Goal: Task Accomplishment & Management: Manage account settings

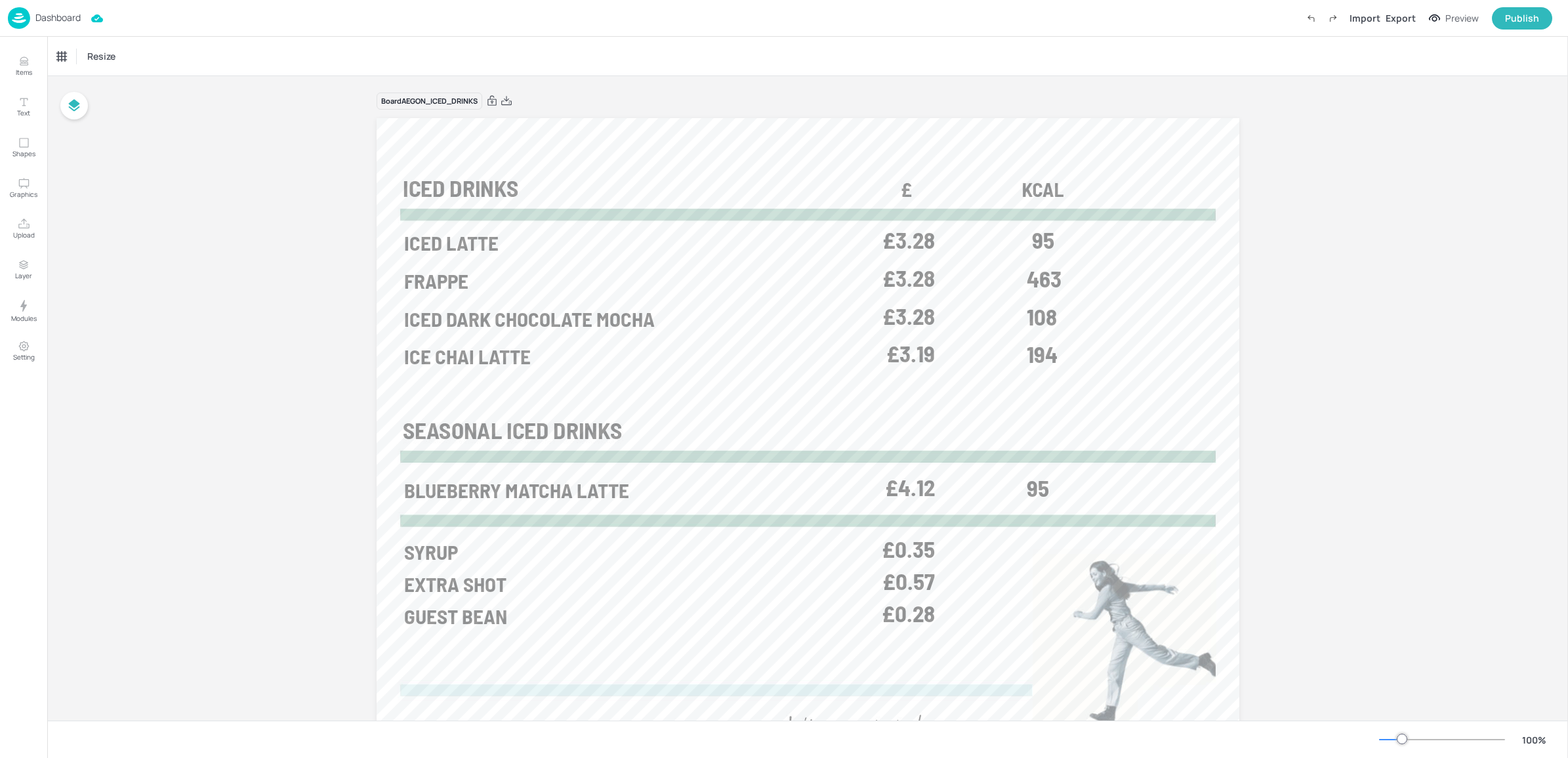
click at [28, 27] on img at bounding box center [19, 18] width 23 height 22
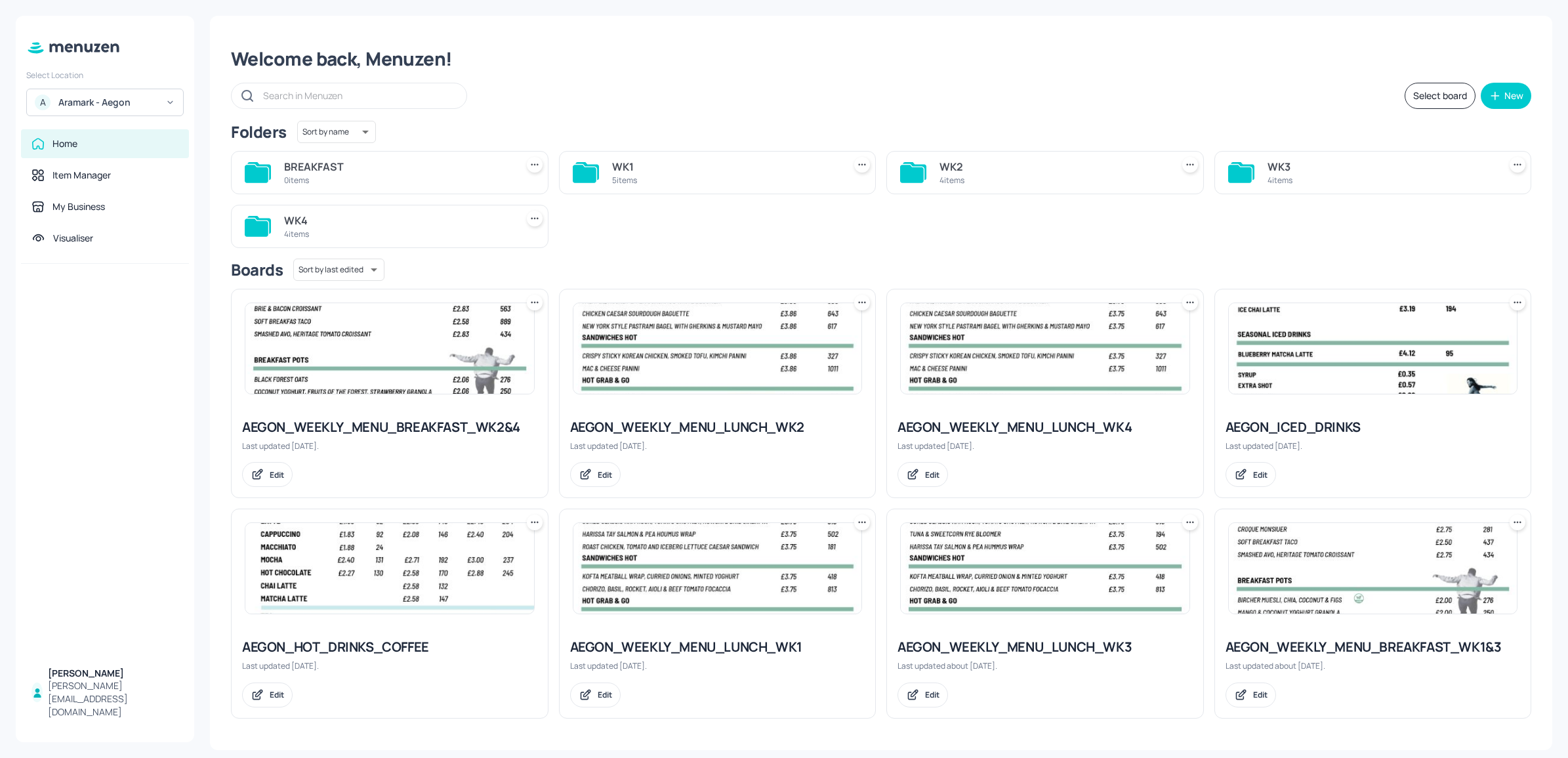
click at [403, 212] on div "WK4 4 items" at bounding box center [398, 227] width 227 height 32
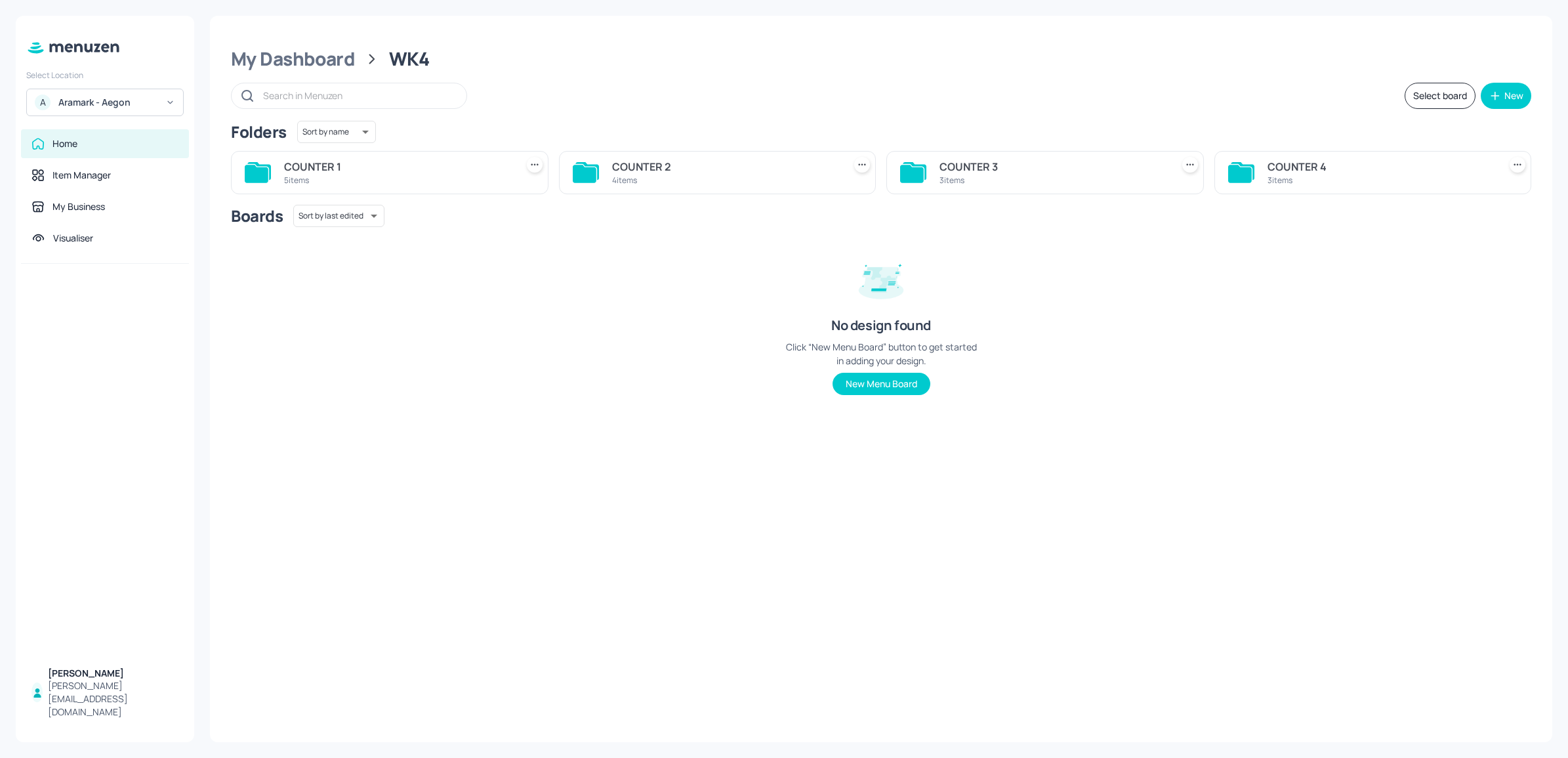
click at [392, 181] on div "5 items" at bounding box center [398, 180] width 227 height 11
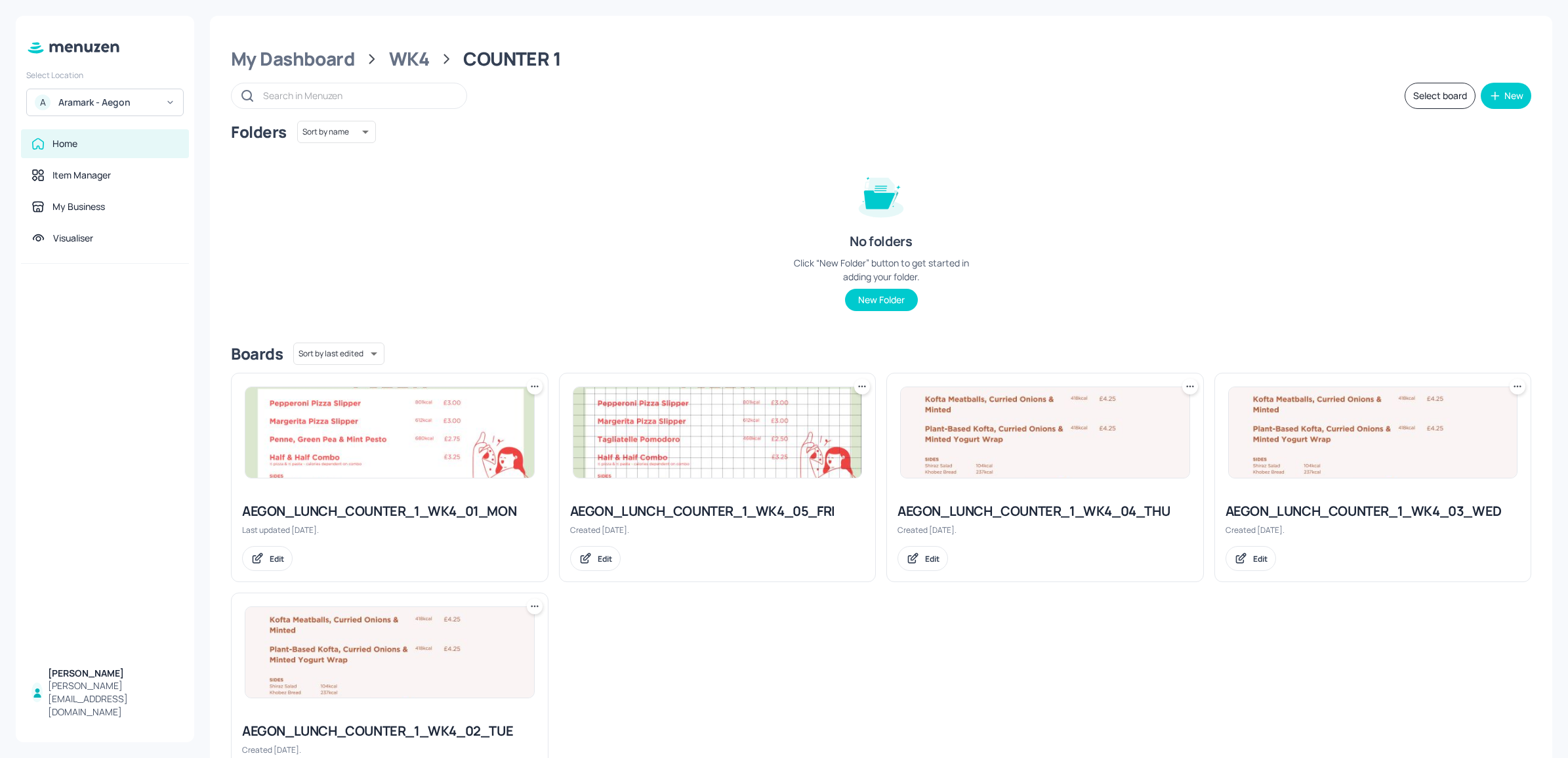
click at [1355, 423] on img at bounding box center [1373, 432] width 289 height 90
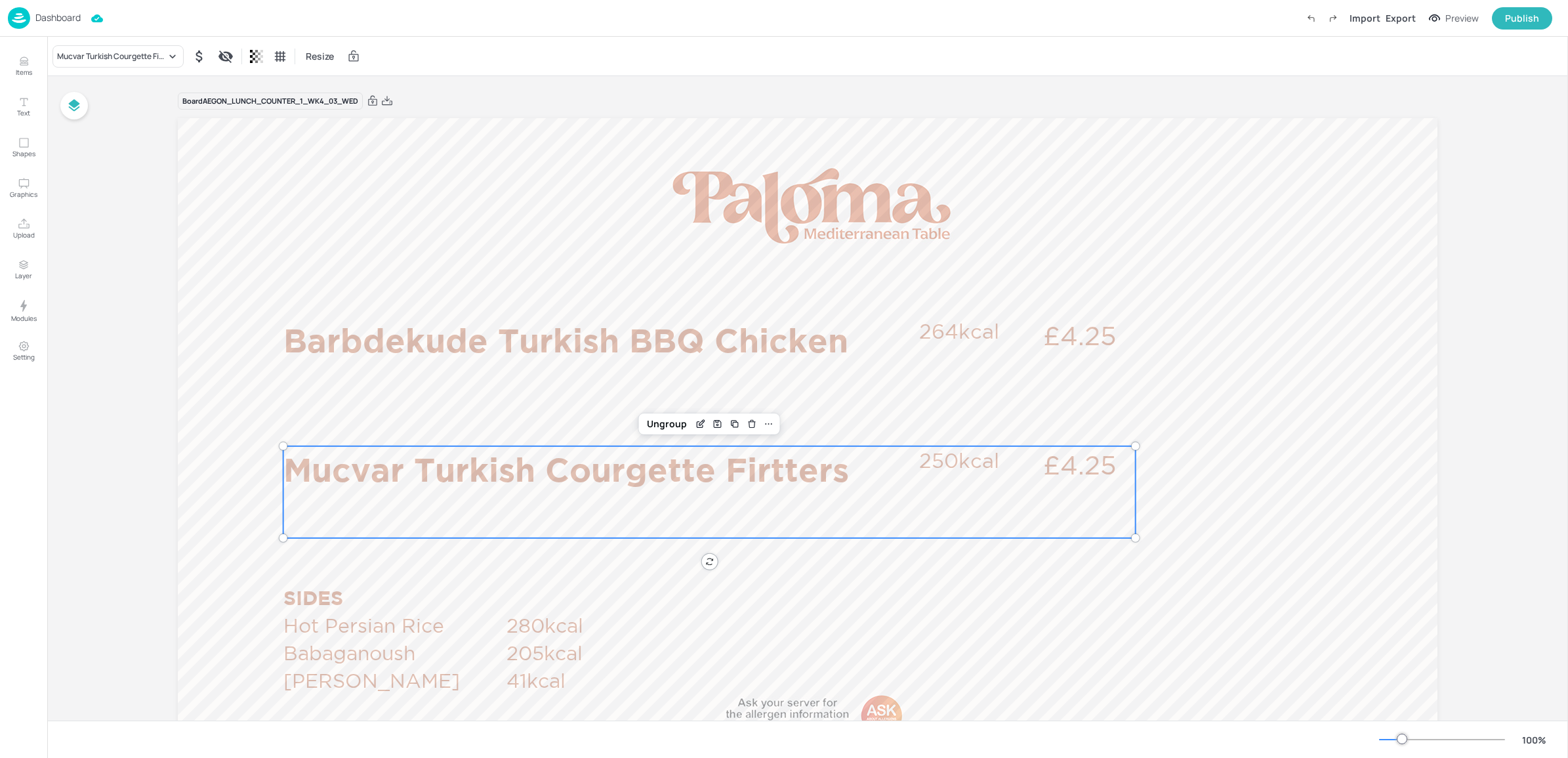
click at [745, 476] on span "Mucvar Turkish Courgette Firtters" at bounding box center [567, 469] width 566 height 37
click at [22, 55] on icon "Items" at bounding box center [24, 61] width 13 height 13
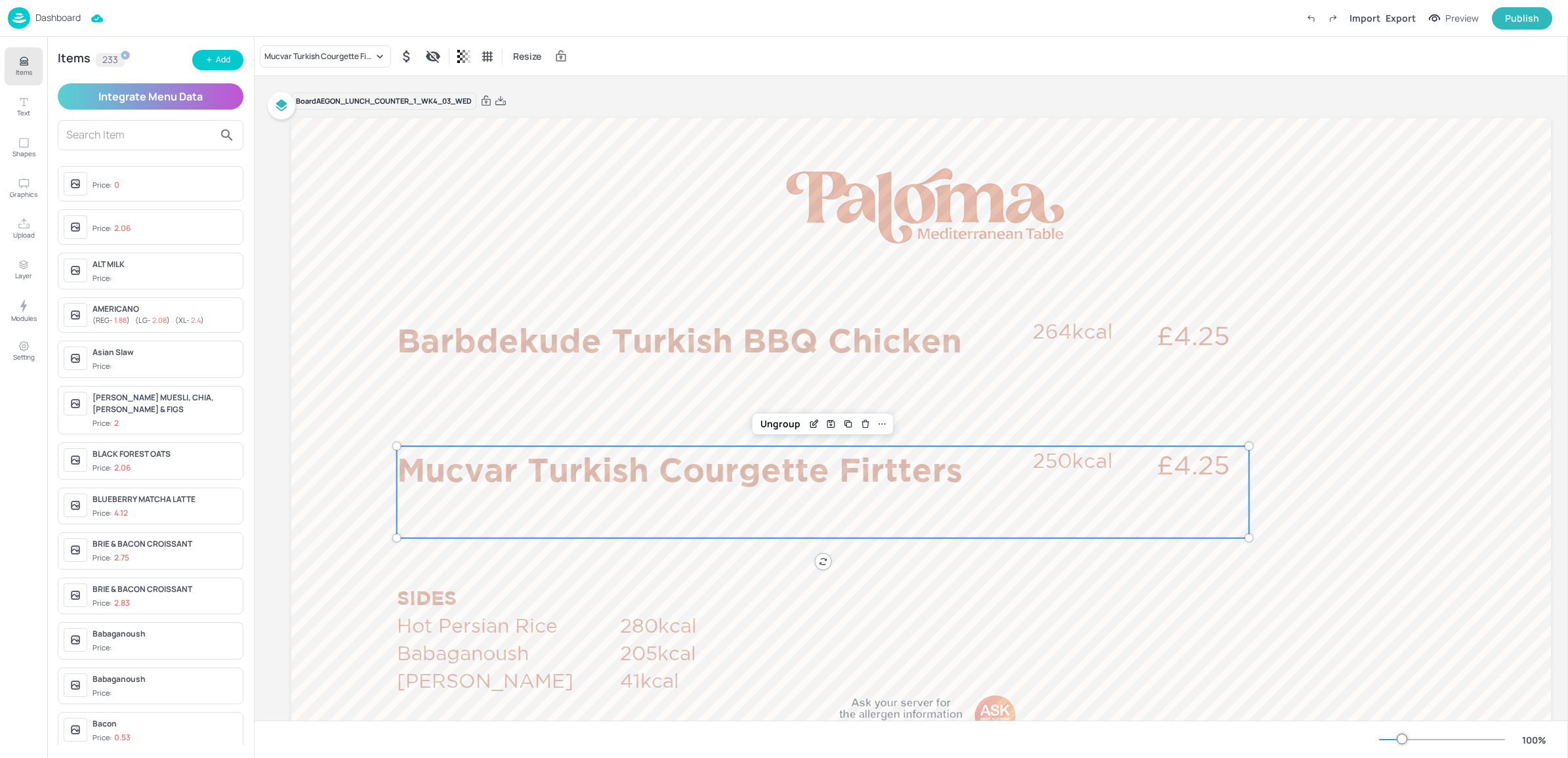
click at [33, 21] on div "Dashboard" at bounding box center [44, 18] width 73 height 22
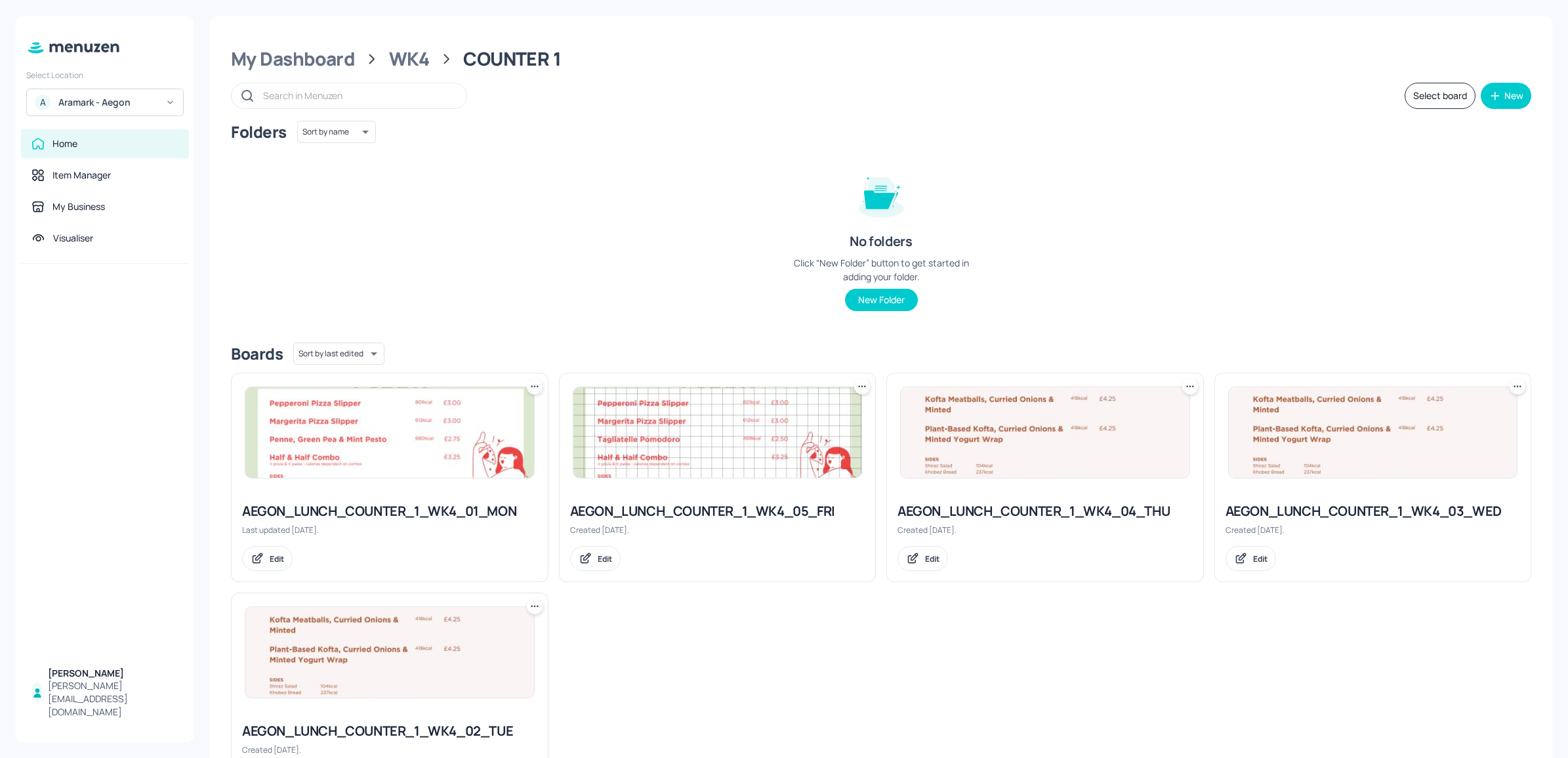
click at [62, 190] on div "Home Item Manager My Business Visualiser" at bounding box center [105, 196] width 178 height 135
click at [62, 181] on div "Item Manager" at bounding box center [82, 175] width 59 height 13
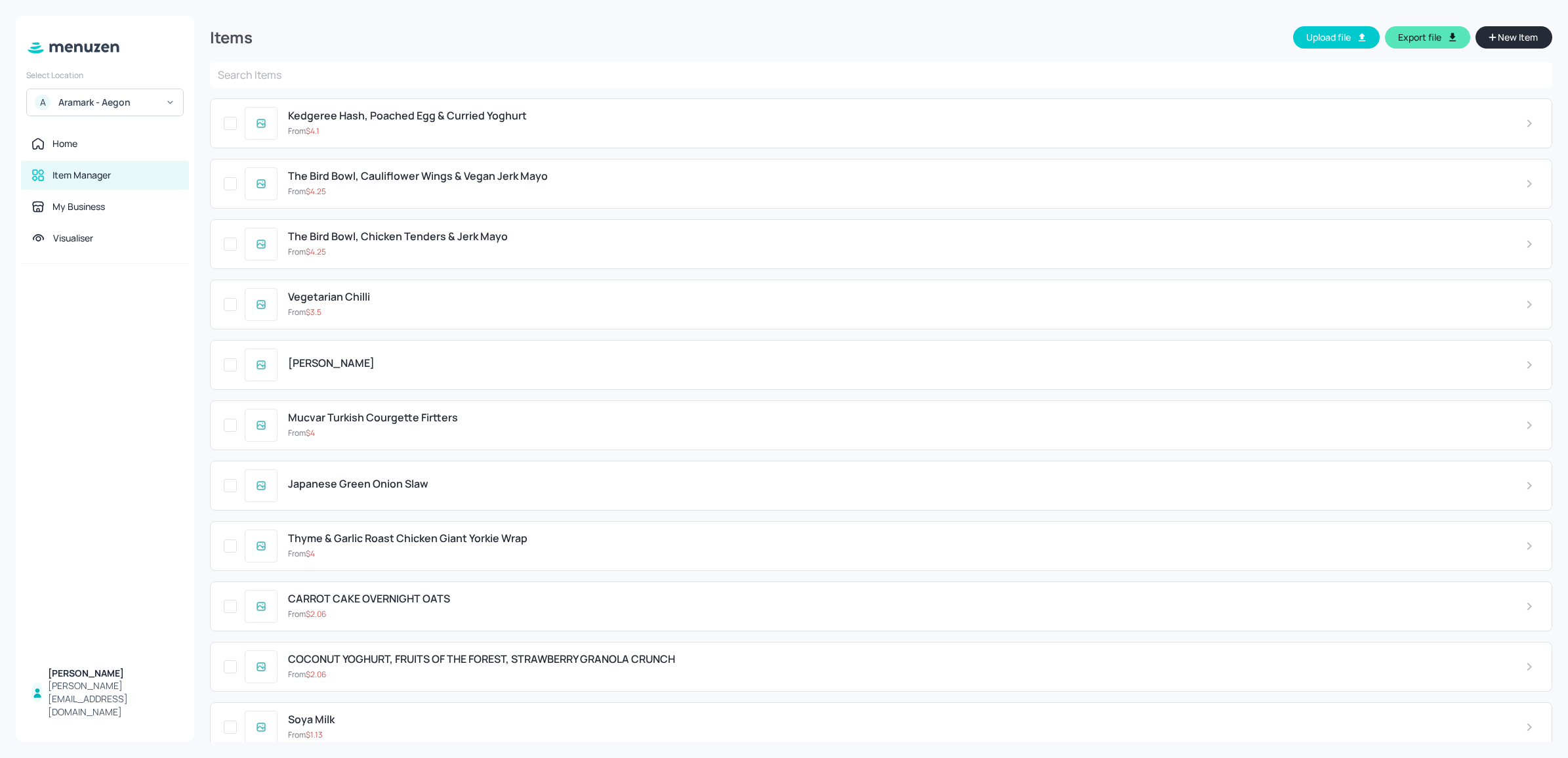
click at [441, 422] on span "Mucvar Turkish Courgette Firtters" at bounding box center [373, 418] width 170 height 13
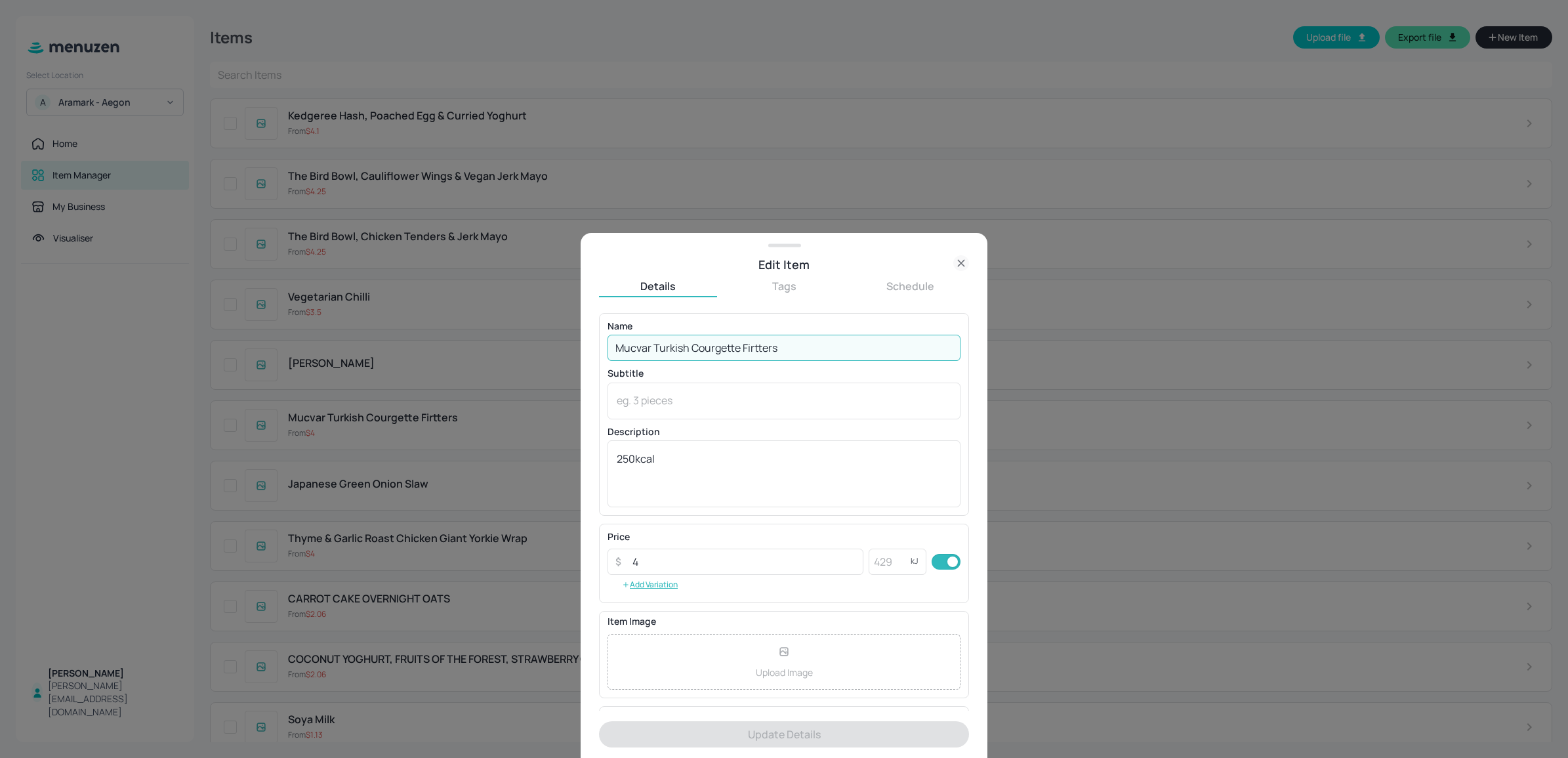
drag, startPoint x: 749, startPoint y: 349, endPoint x: 787, endPoint y: 346, distance: 38.1
click at [787, 346] on input "Mucvar Turkish Courgette Firtters" at bounding box center [783, 348] width 353 height 26
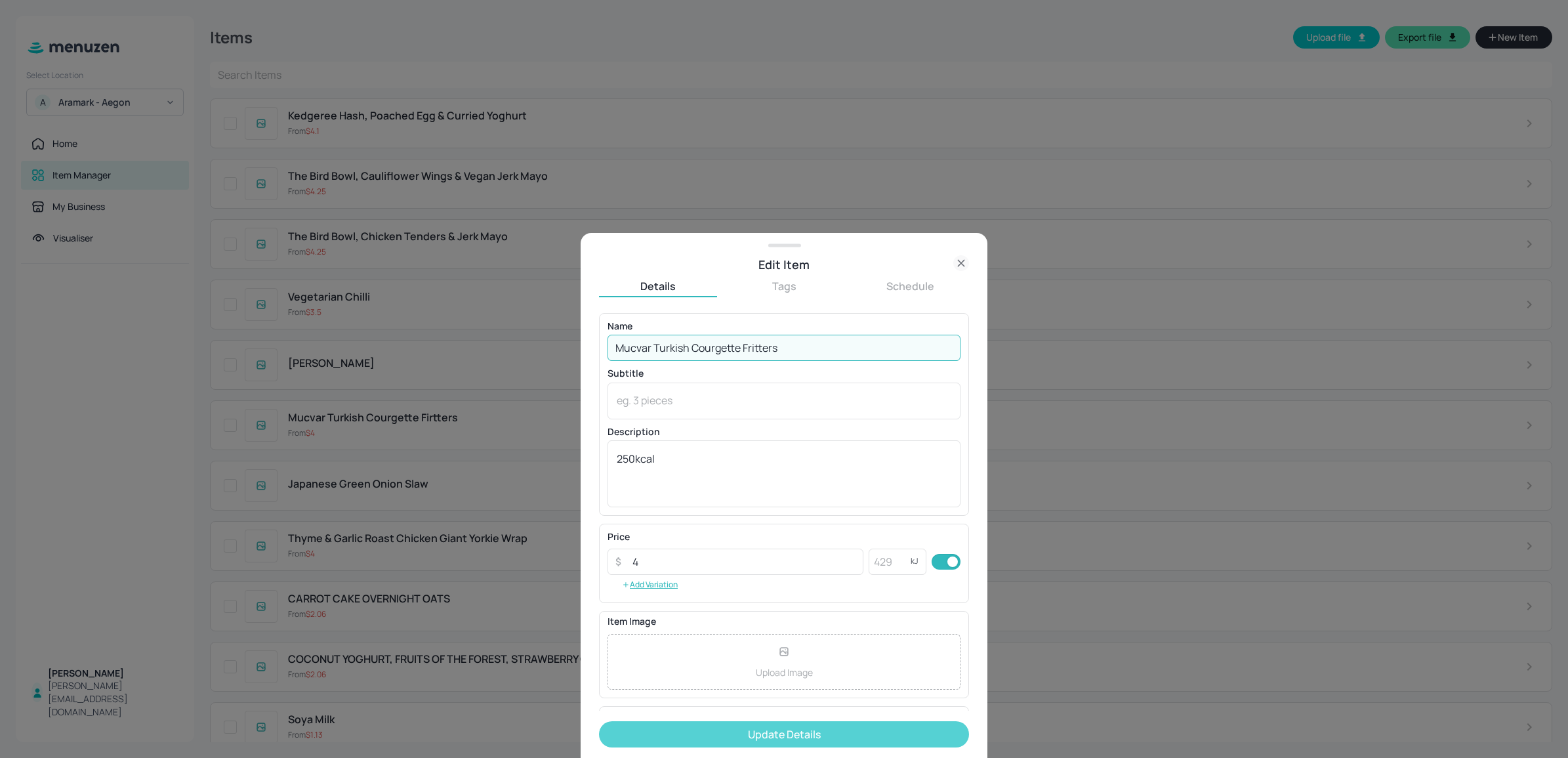
type input "Mucvar Turkish Courgette Fritters"
click at [775, 733] on button "Update Details" at bounding box center [784, 734] width 370 height 26
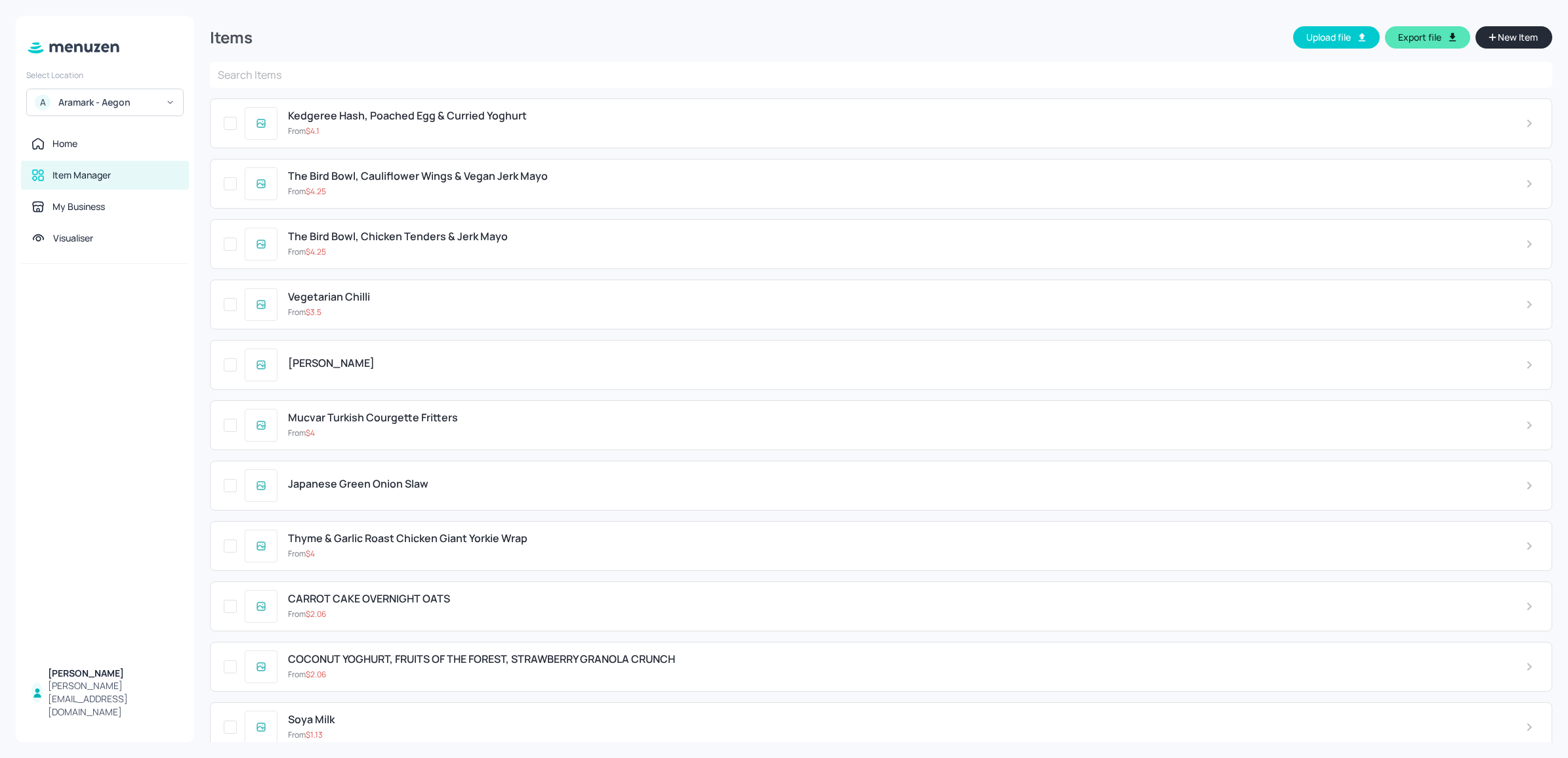
click at [93, 46] on icon at bounding box center [73, 47] width 95 height 14
click at [76, 49] on icon at bounding box center [78, 47] width 8 height 8
click at [69, 141] on div "Home" at bounding box center [65, 143] width 25 height 13
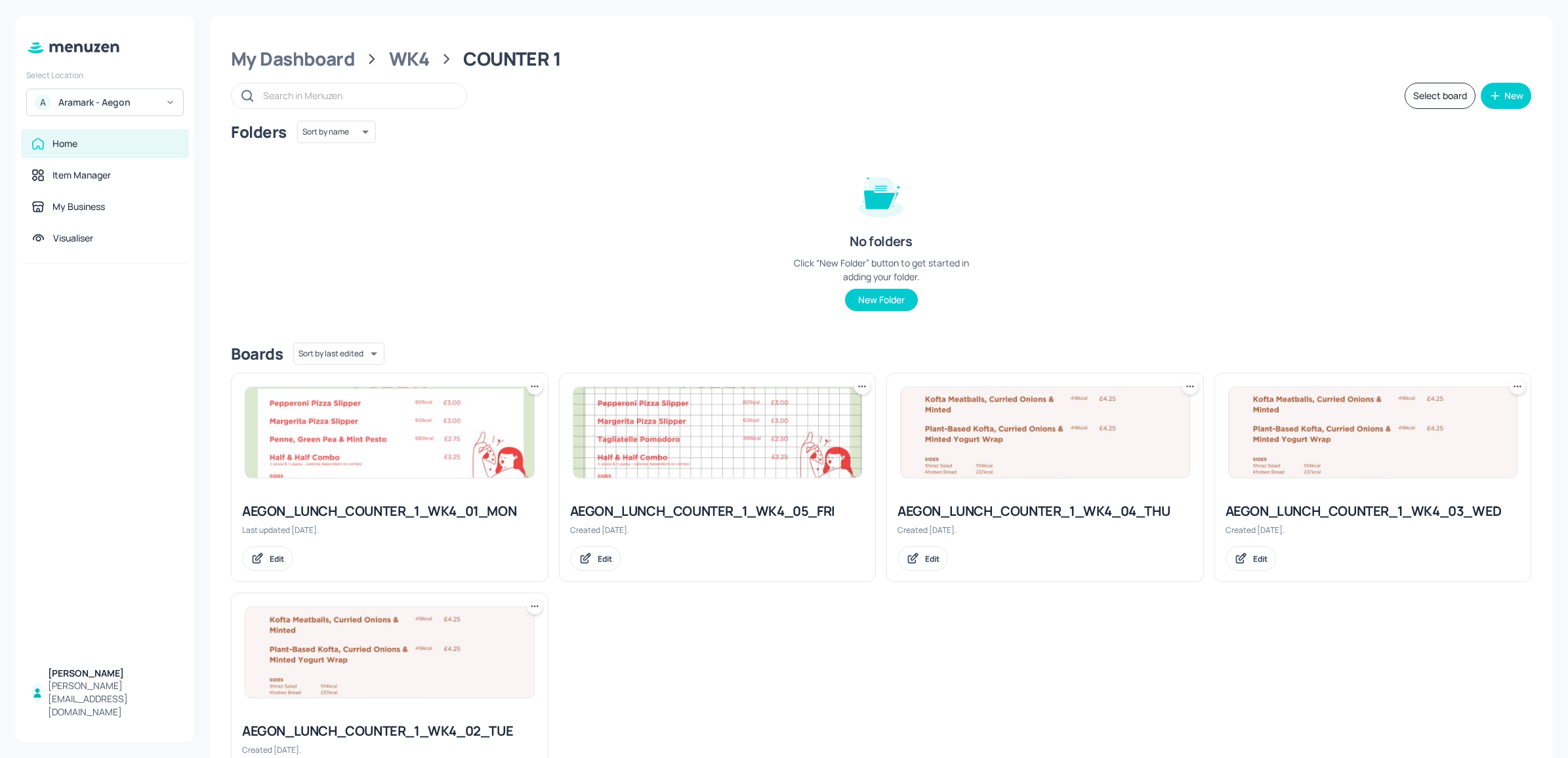
click at [1342, 428] on img at bounding box center [1373, 432] width 289 height 90
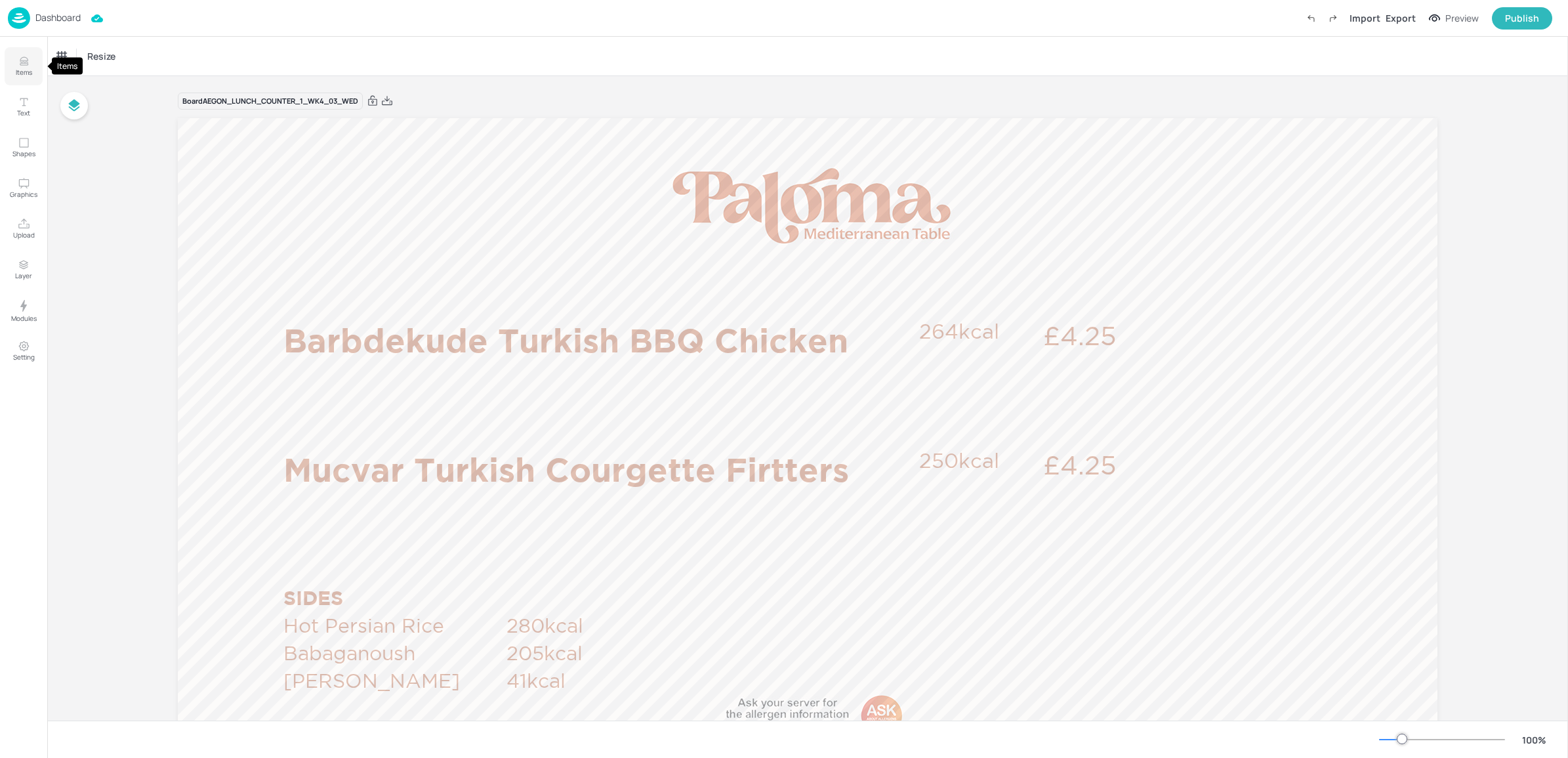
click at [22, 50] on button "Items" at bounding box center [23, 66] width 38 height 38
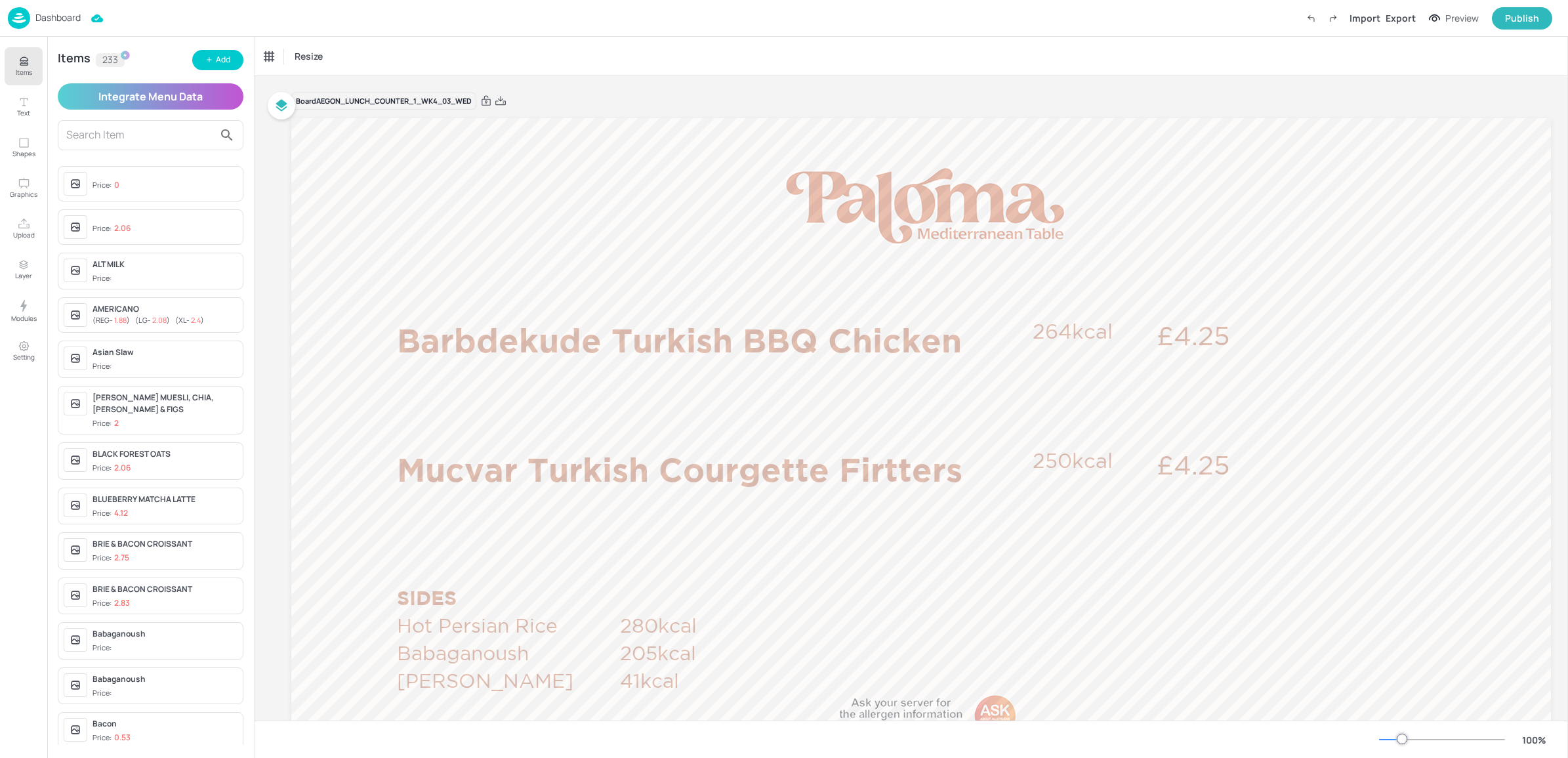
click at [18, 18] on img at bounding box center [19, 18] width 23 height 22
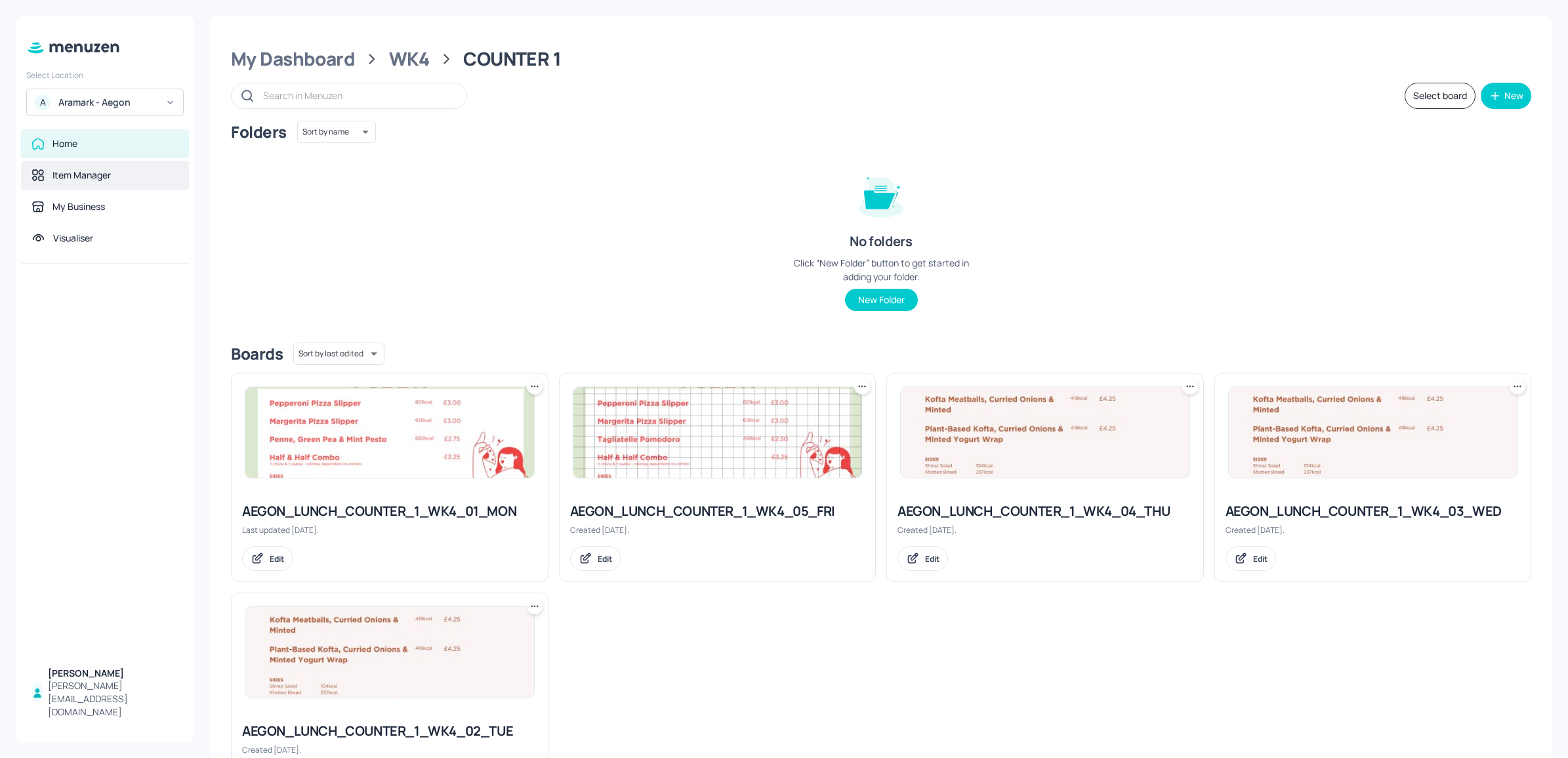
click at [66, 175] on div "Item Manager" at bounding box center [82, 175] width 59 height 13
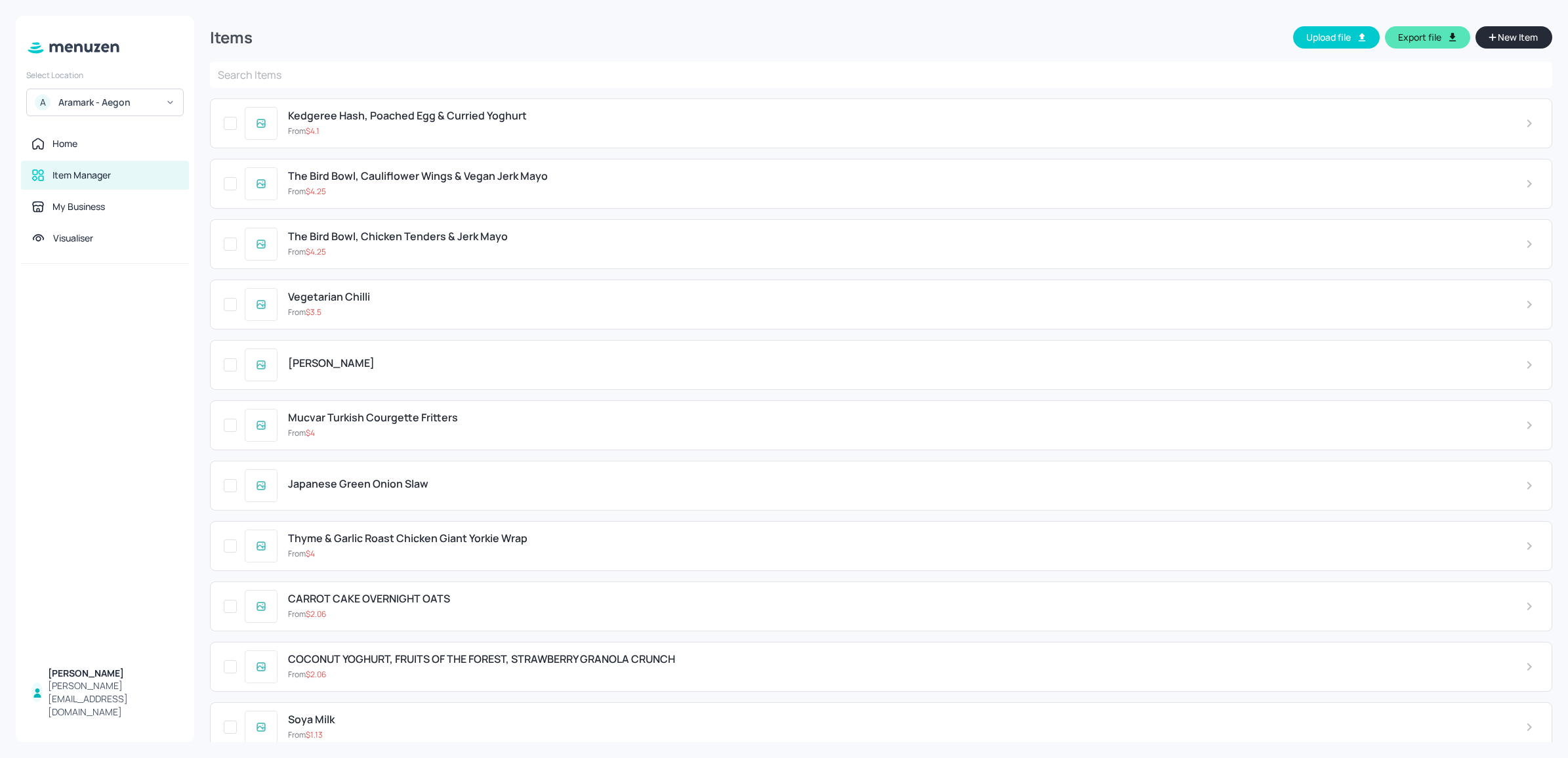
click at [345, 435] on div "From $ 4" at bounding box center [896, 434] width 1217 height 12
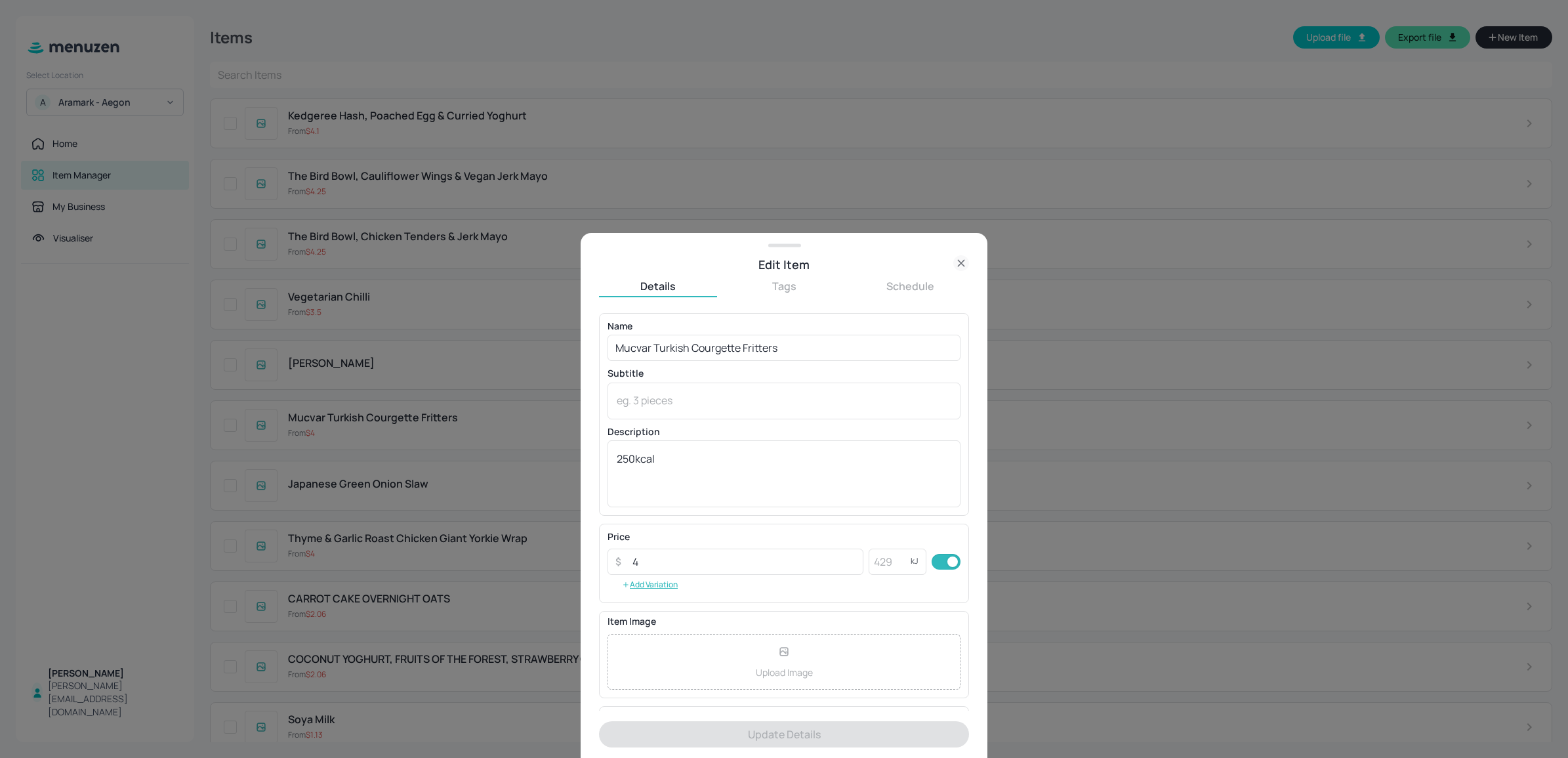
click at [74, 438] on div at bounding box center [784, 379] width 1568 height 758
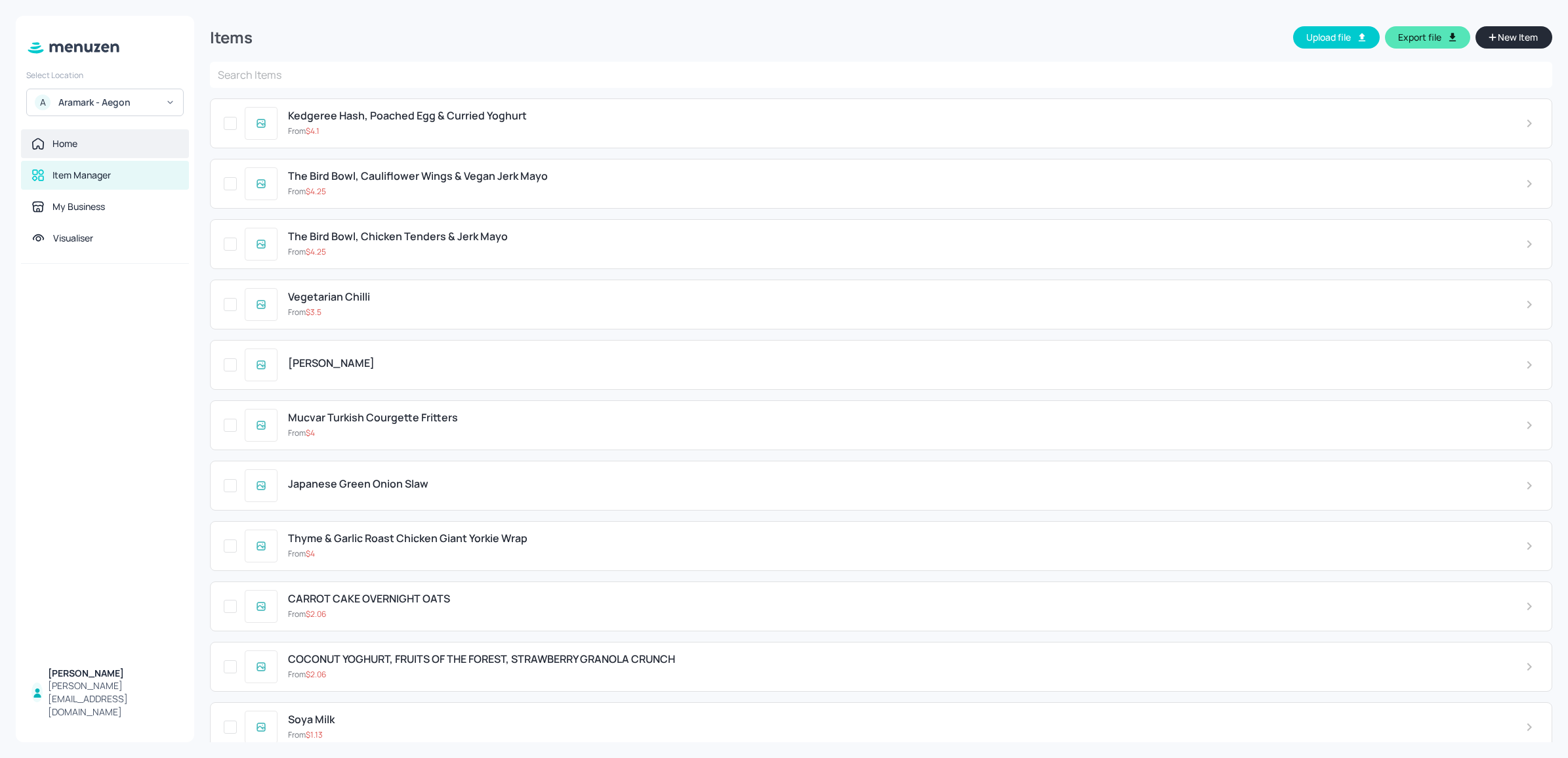
click at [100, 148] on div "Home" at bounding box center [105, 143] width 147 height 13
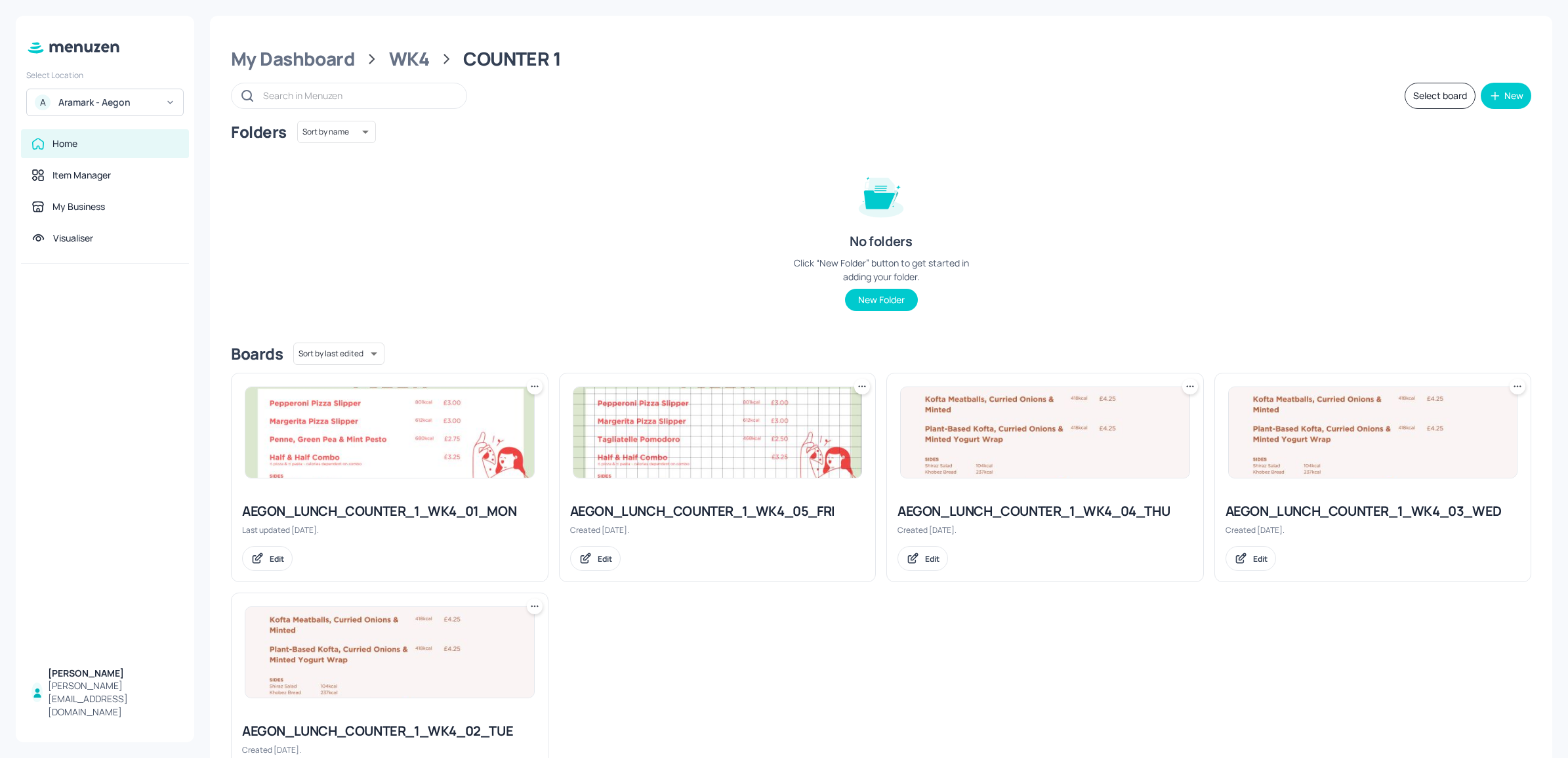
click at [1319, 474] on img at bounding box center [1373, 432] width 289 height 90
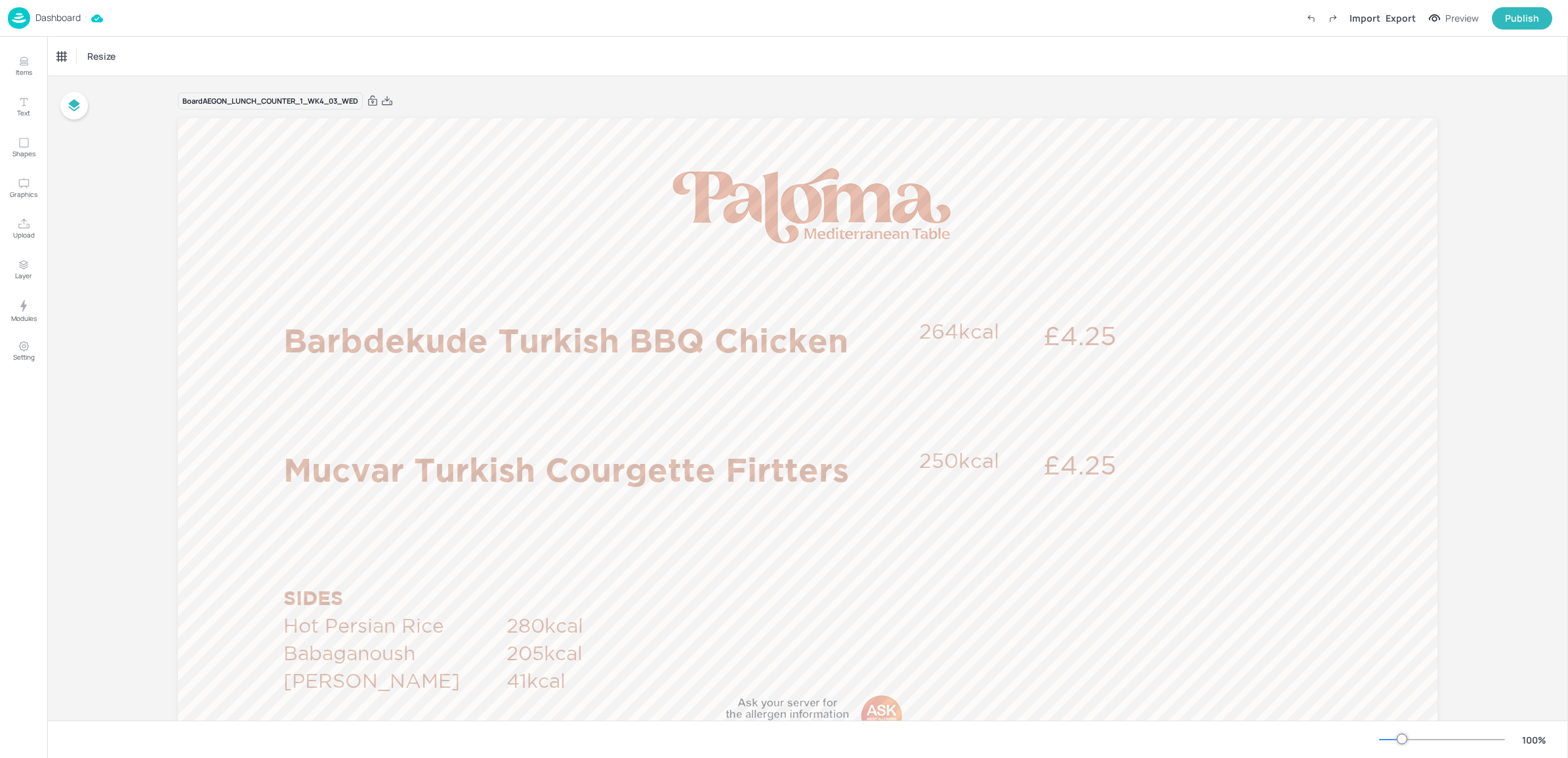
click at [28, 87] on div "Items Text Shapes Graphics Upload Layer Modules Setting" at bounding box center [23, 397] width 47 height 721
click at [21, 72] on p "Items" at bounding box center [24, 72] width 17 height 9
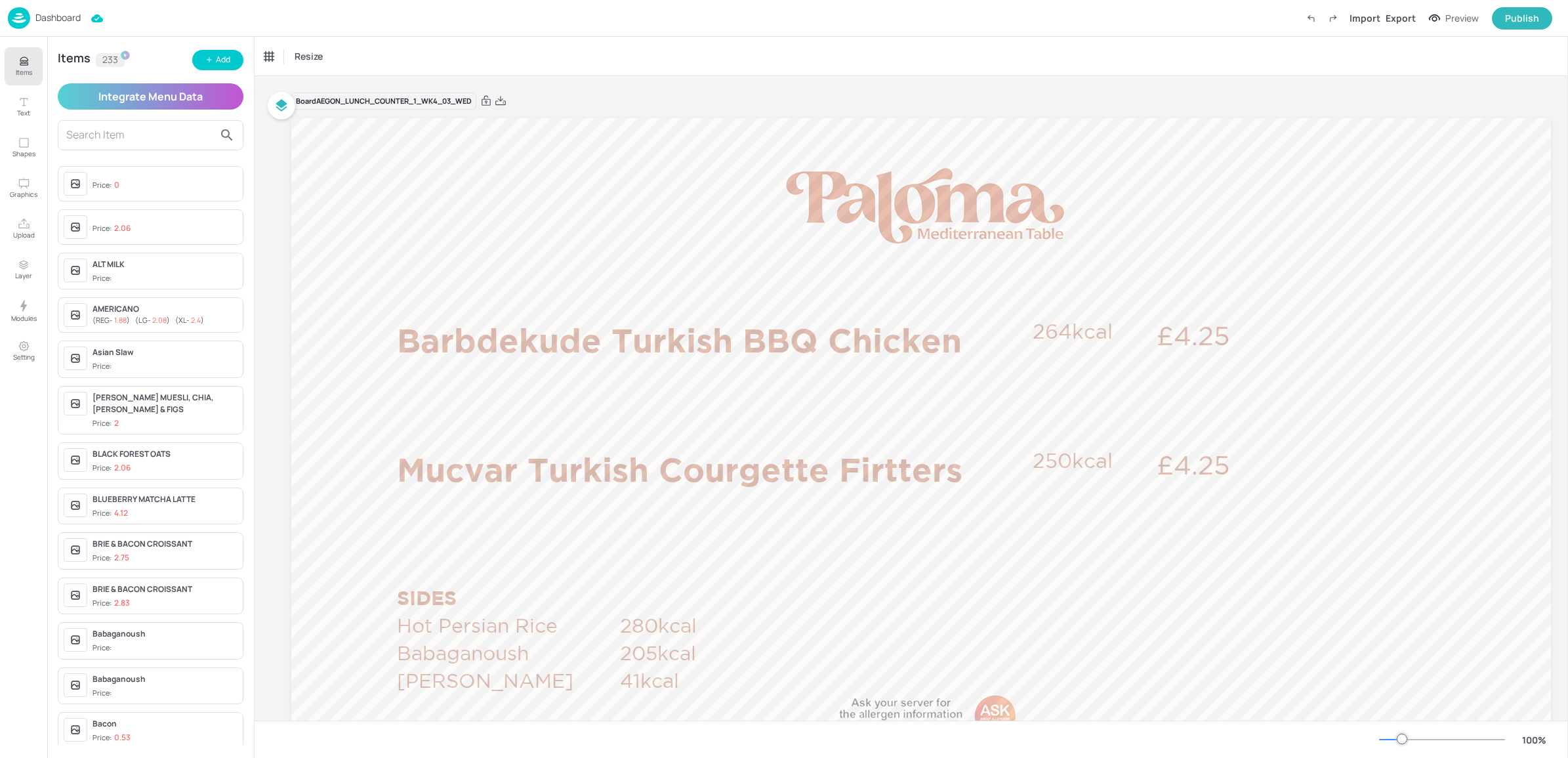
click at [51, 25] on div "Dashboard" at bounding box center [44, 18] width 73 height 22
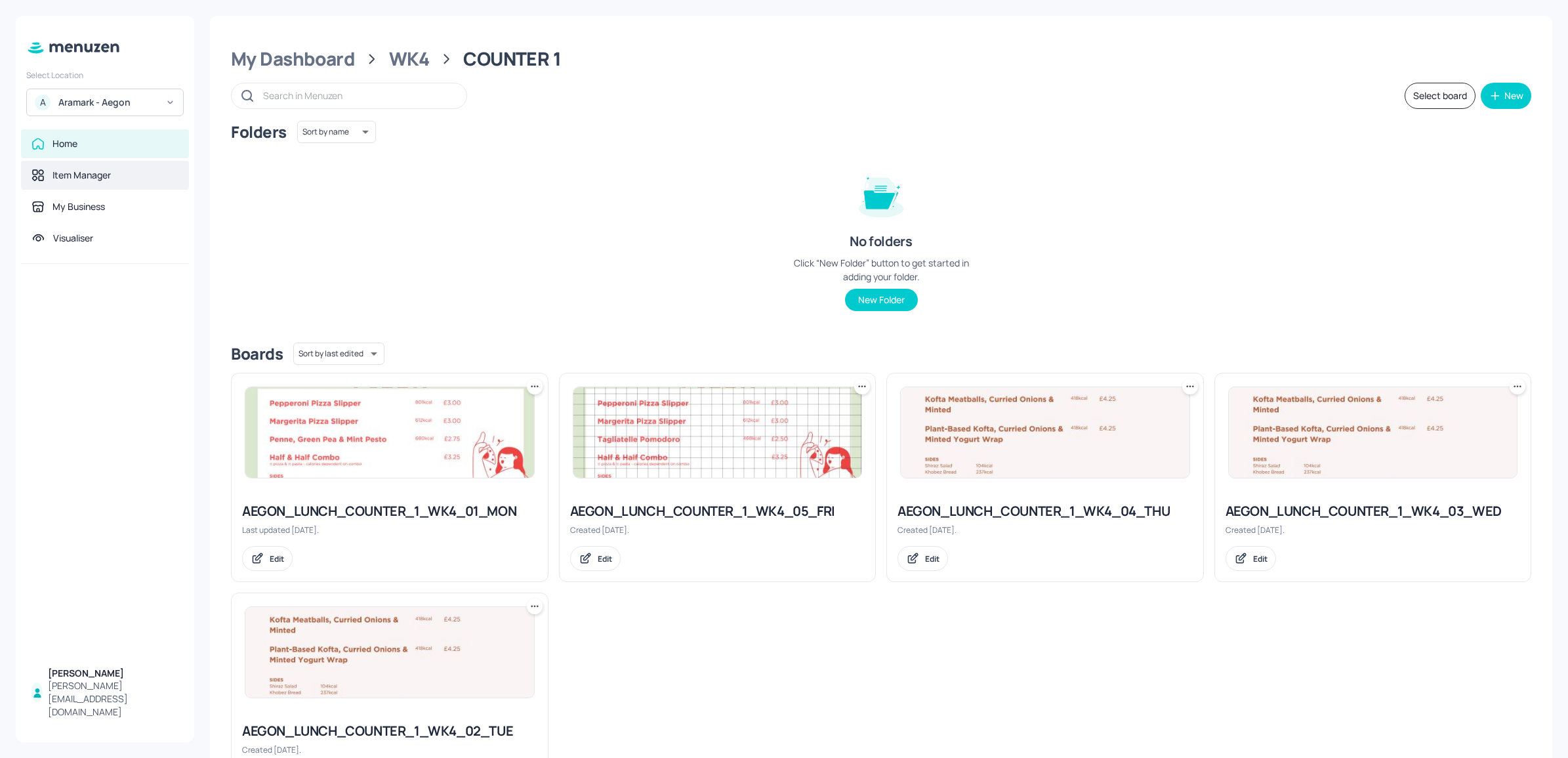
click at [50, 187] on div "Item Manager" at bounding box center [105, 175] width 168 height 29
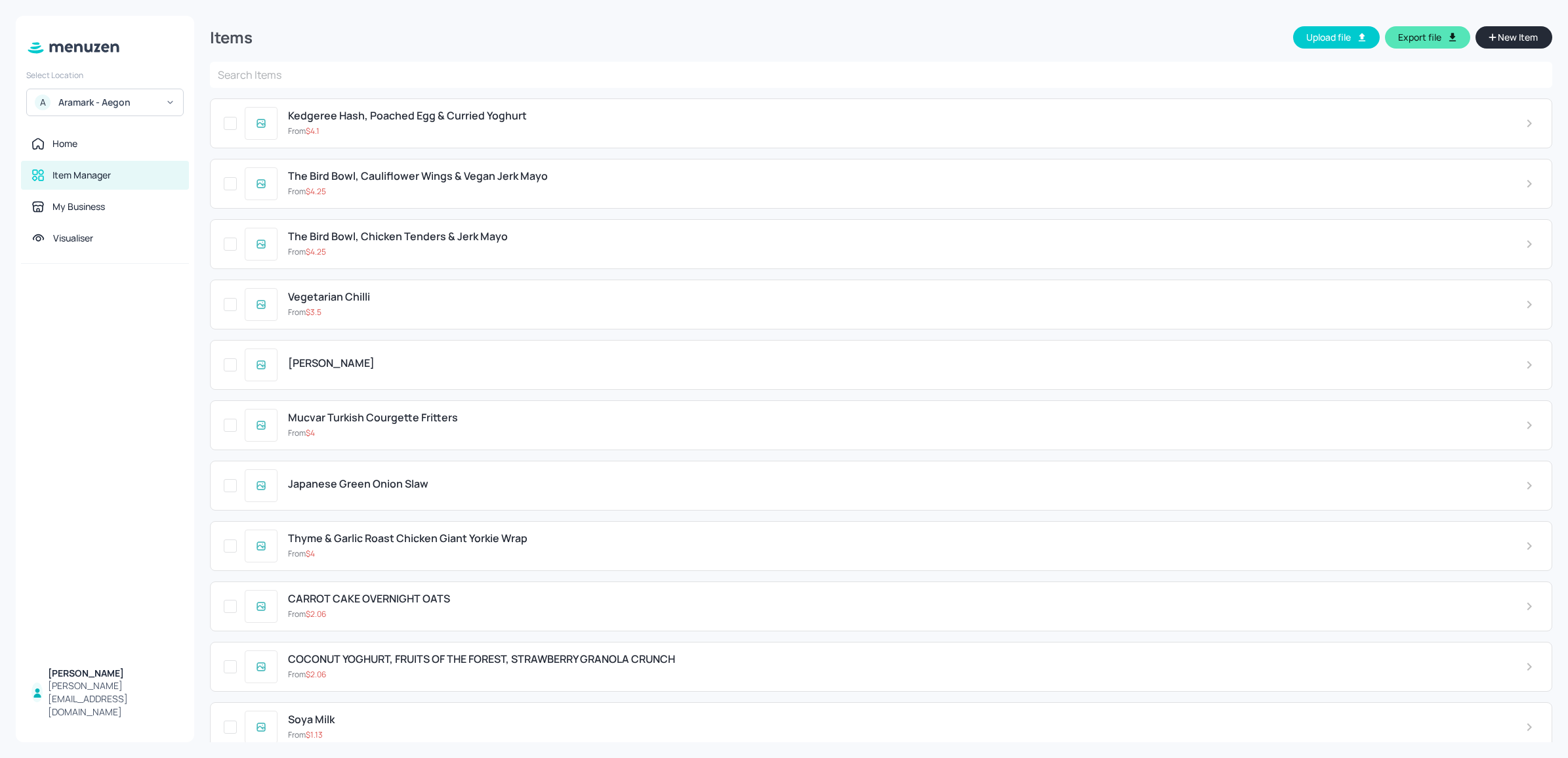
drag, startPoint x: 133, startPoint y: 434, endPoint x: 129, endPoint y: 562, distance: 128.1
click at [129, 562] on div at bounding box center [105, 461] width 178 height 394
click at [410, 414] on span "Mucvar Turkish Courgette Fritters" at bounding box center [373, 418] width 170 height 13
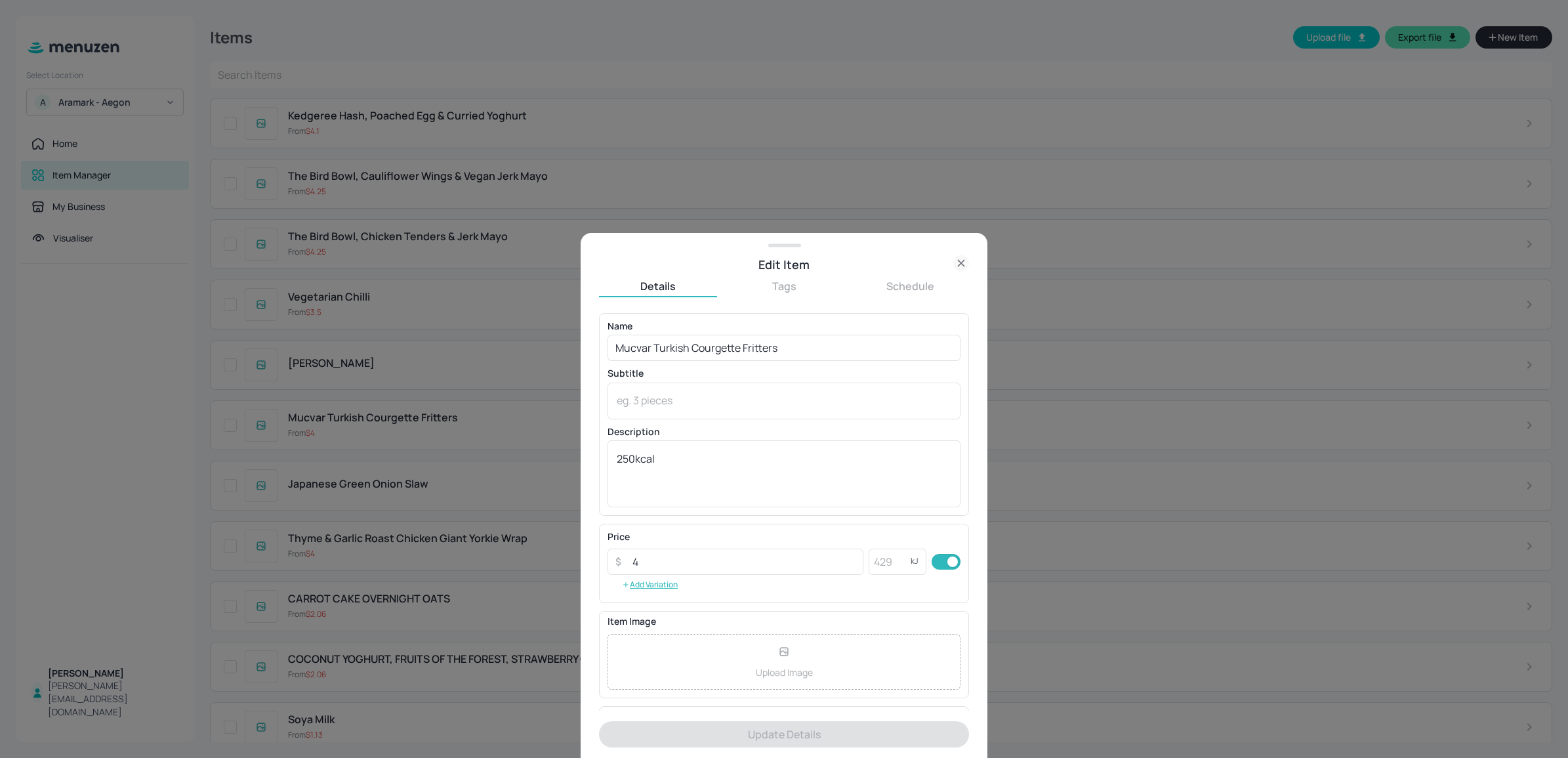
click at [959, 258] on icon at bounding box center [961, 263] width 16 height 16
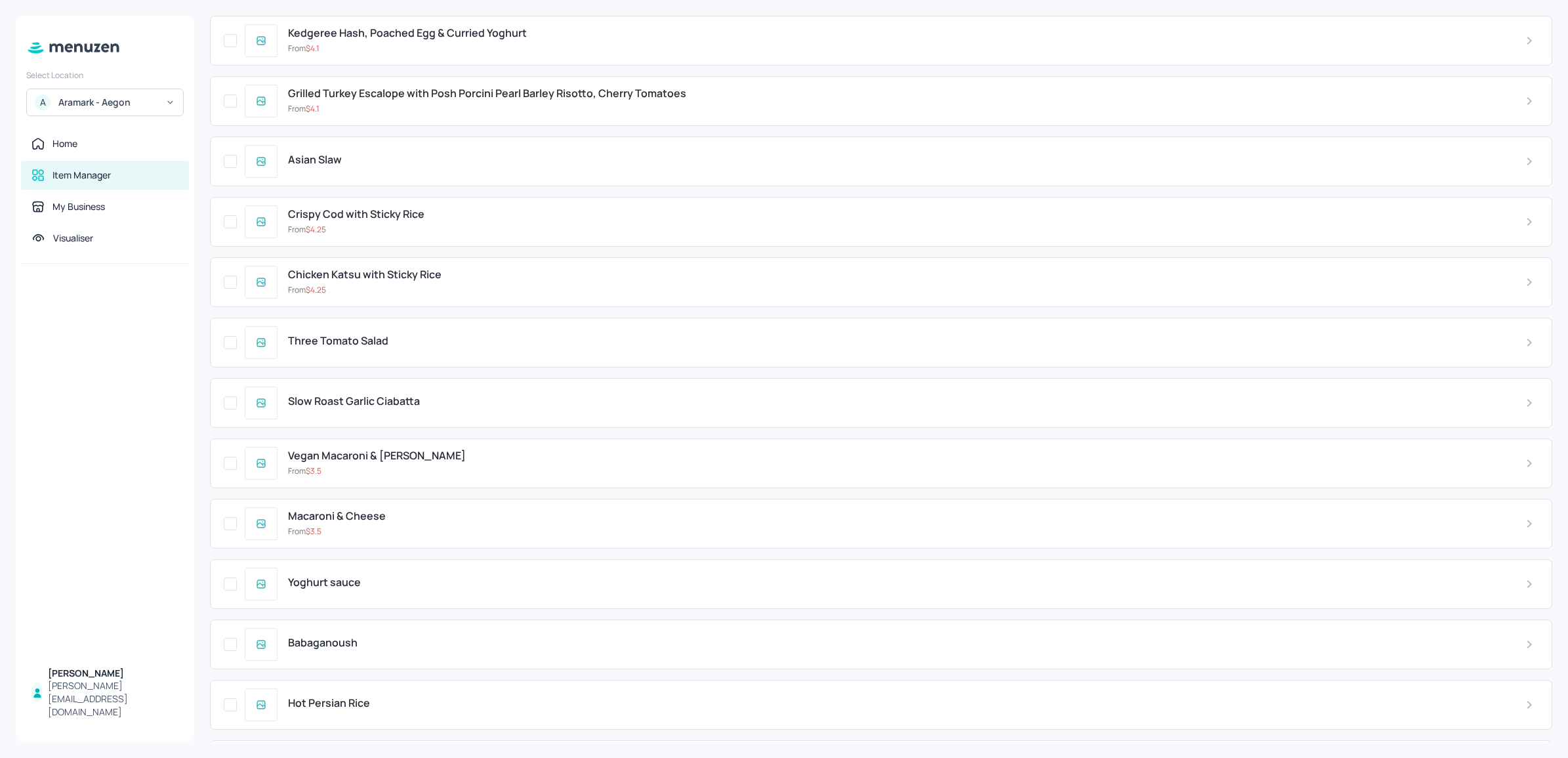
scroll to position [4655, 0]
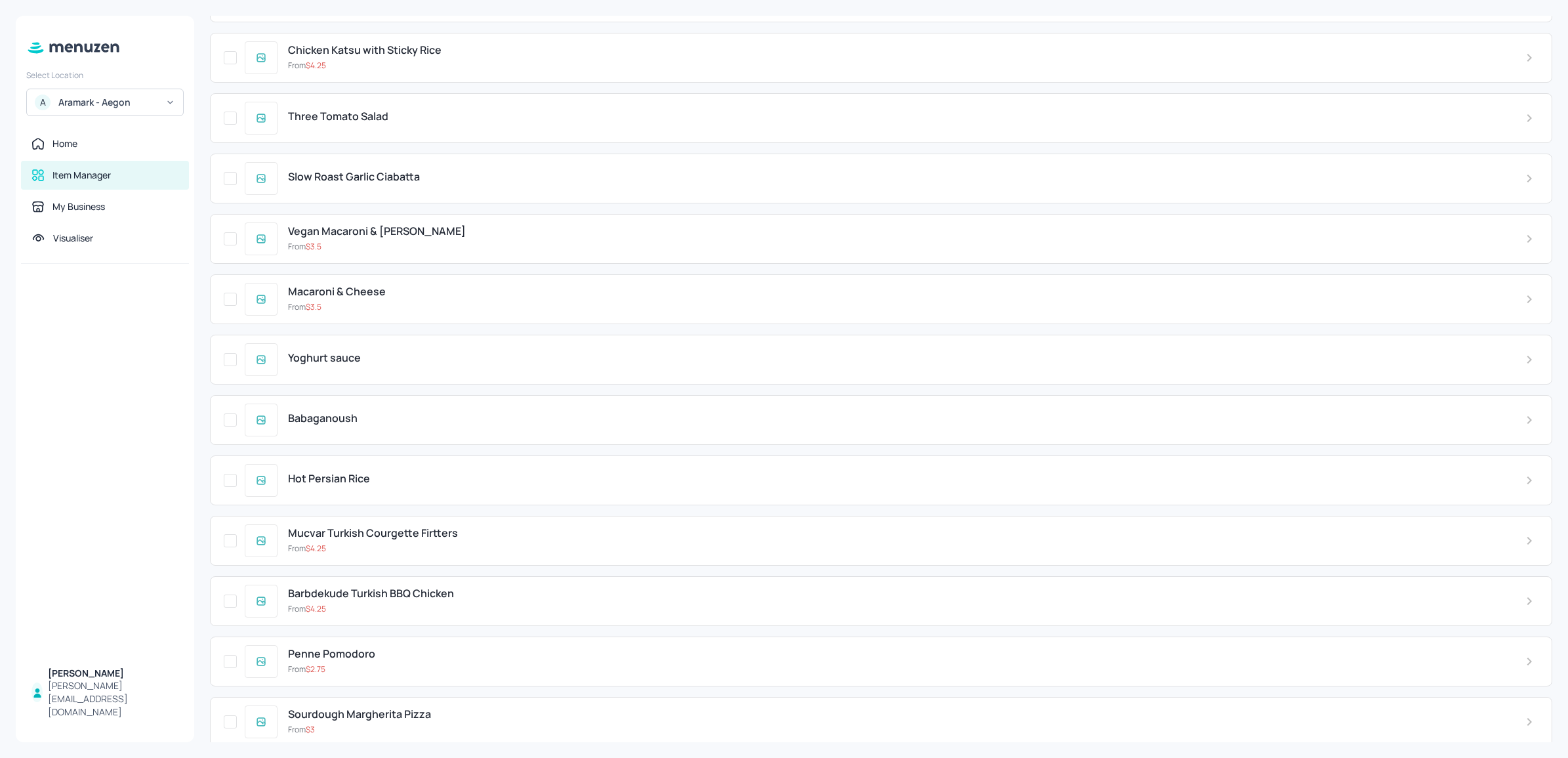
click at [434, 551] on div "Mucvar Turkish Courgette Firtters From $ 4.25" at bounding box center [881, 540] width 1342 height 50
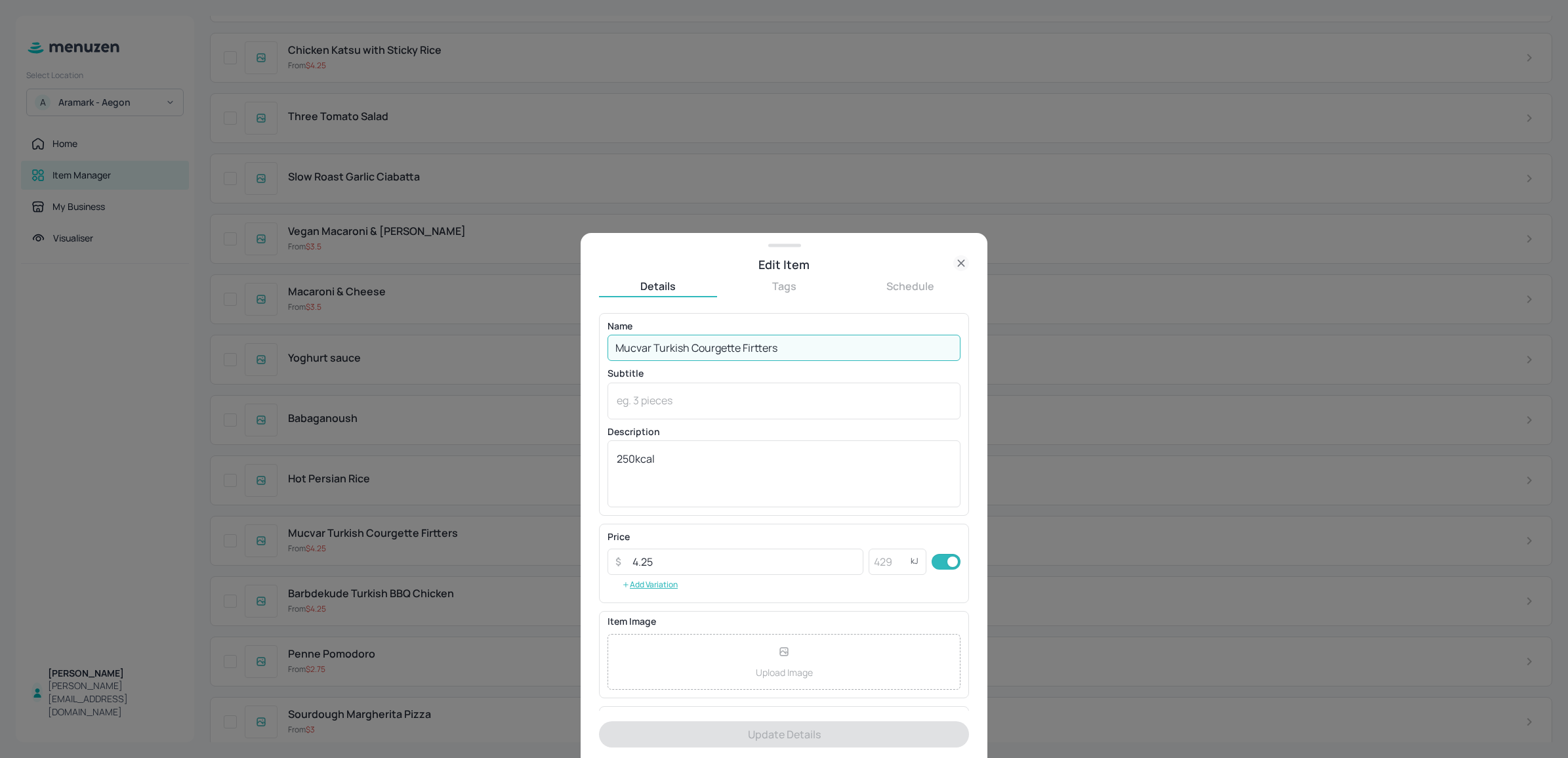
drag, startPoint x: 750, startPoint y: 346, endPoint x: 869, endPoint y: 341, distance: 119.1
click at [869, 341] on input "Mucvar Turkish Courgette Firtters" at bounding box center [783, 348] width 353 height 26
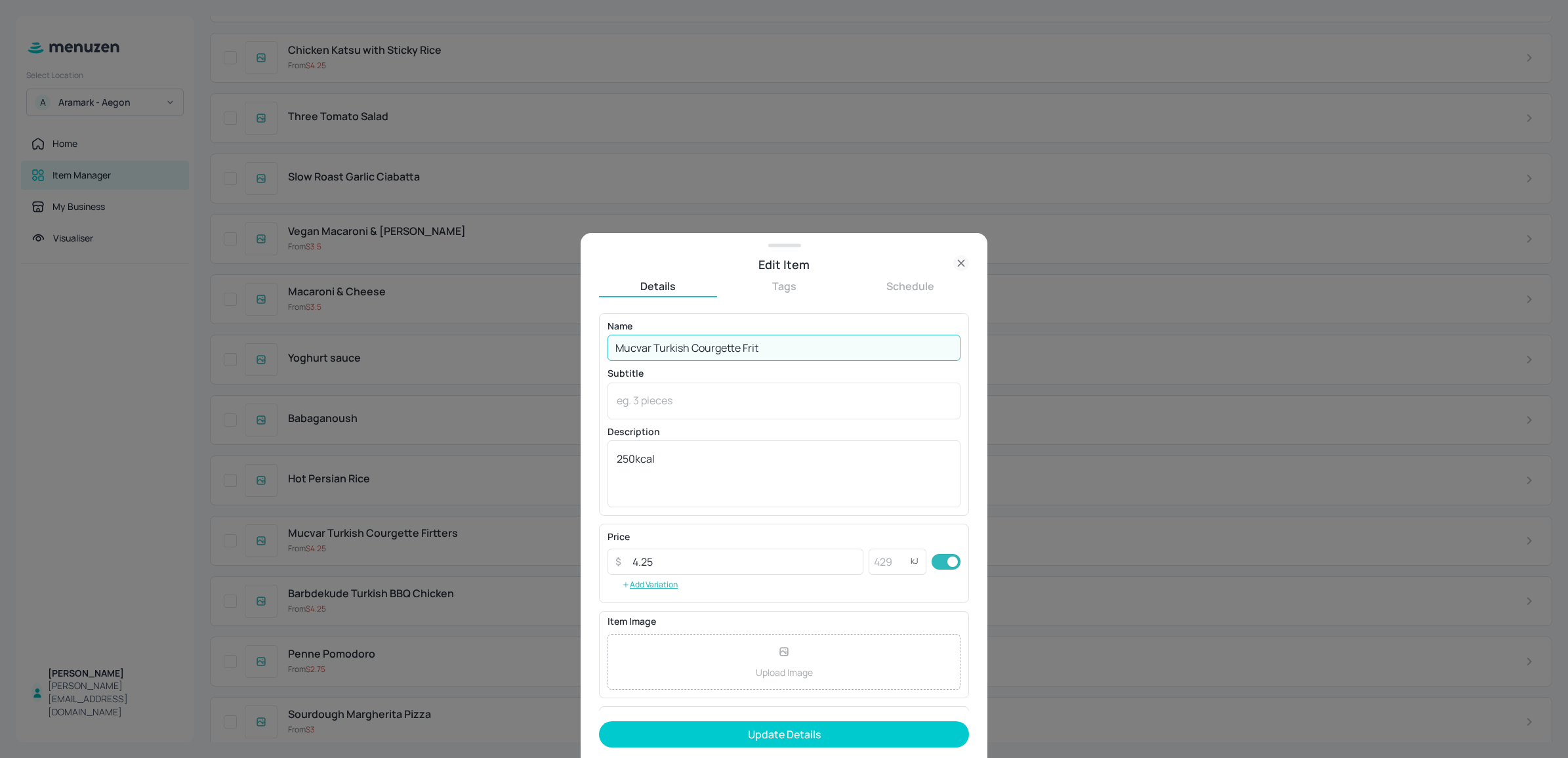
type input "Mucvar Turkish Courgette Fritters"
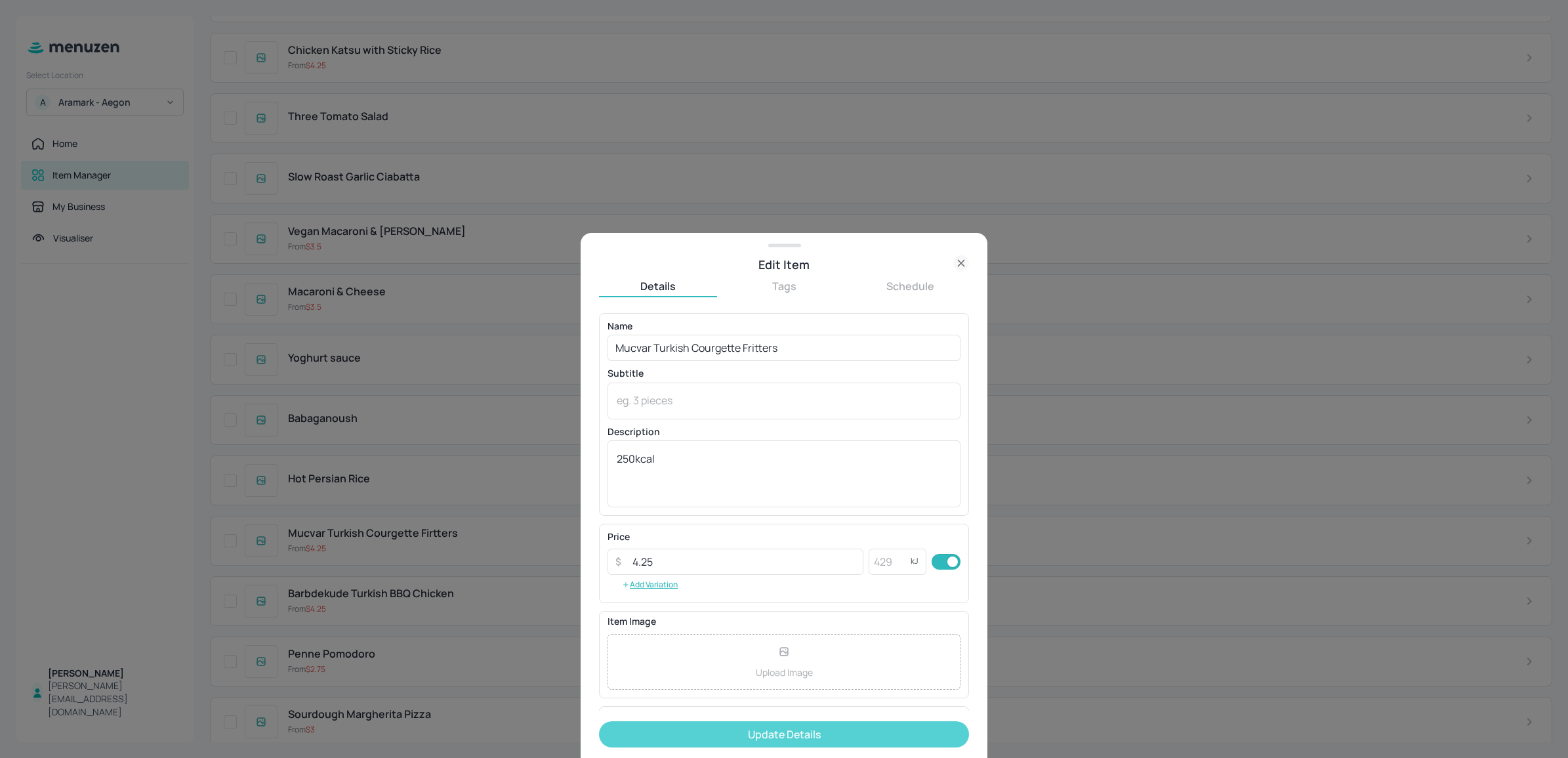
click at [828, 730] on button "Update Details" at bounding box center [784, 734] width 370 height 26
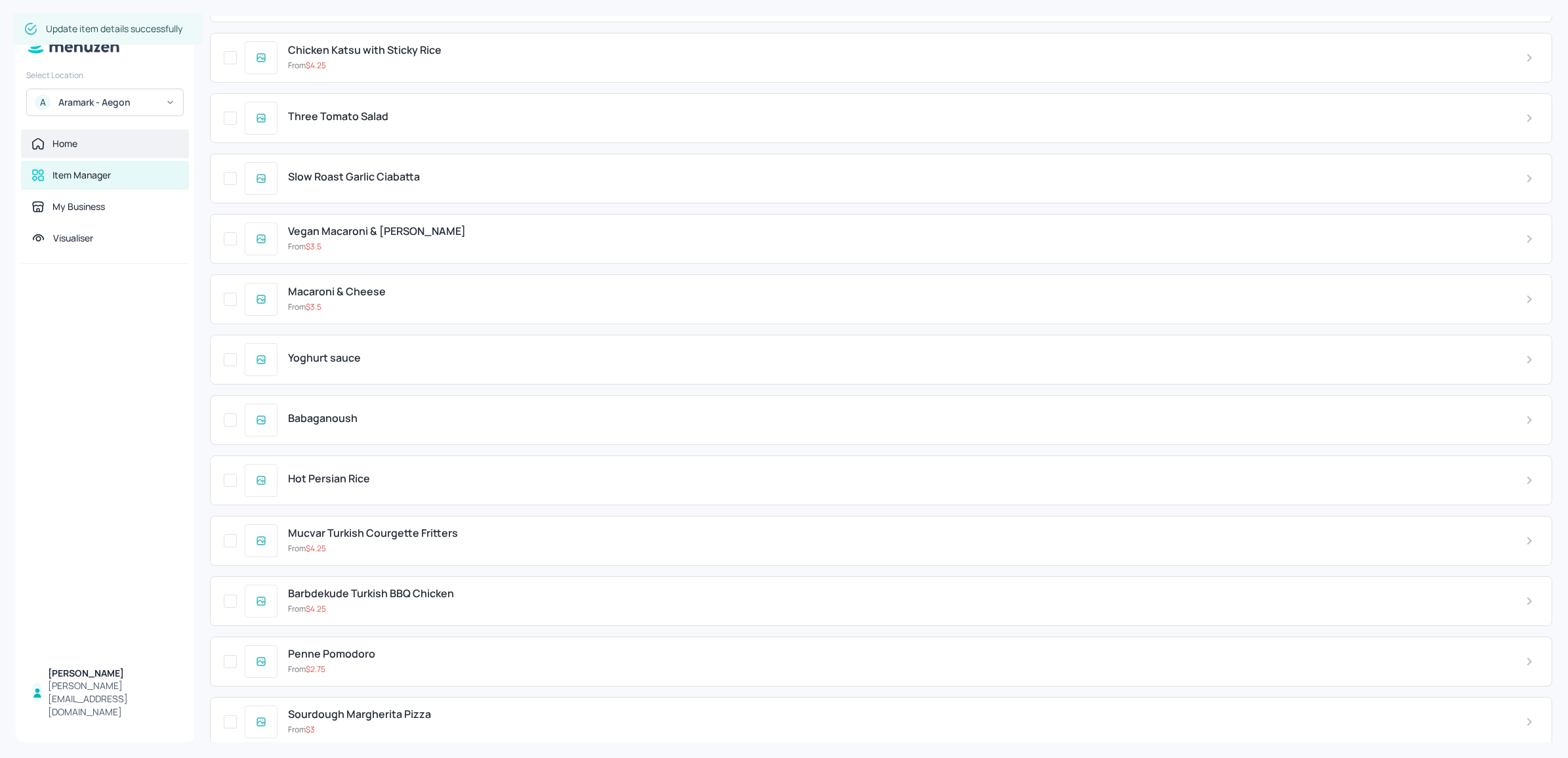
click at [66, 135] on div "Home" at bounding box center [105, 144] width 168 height 29
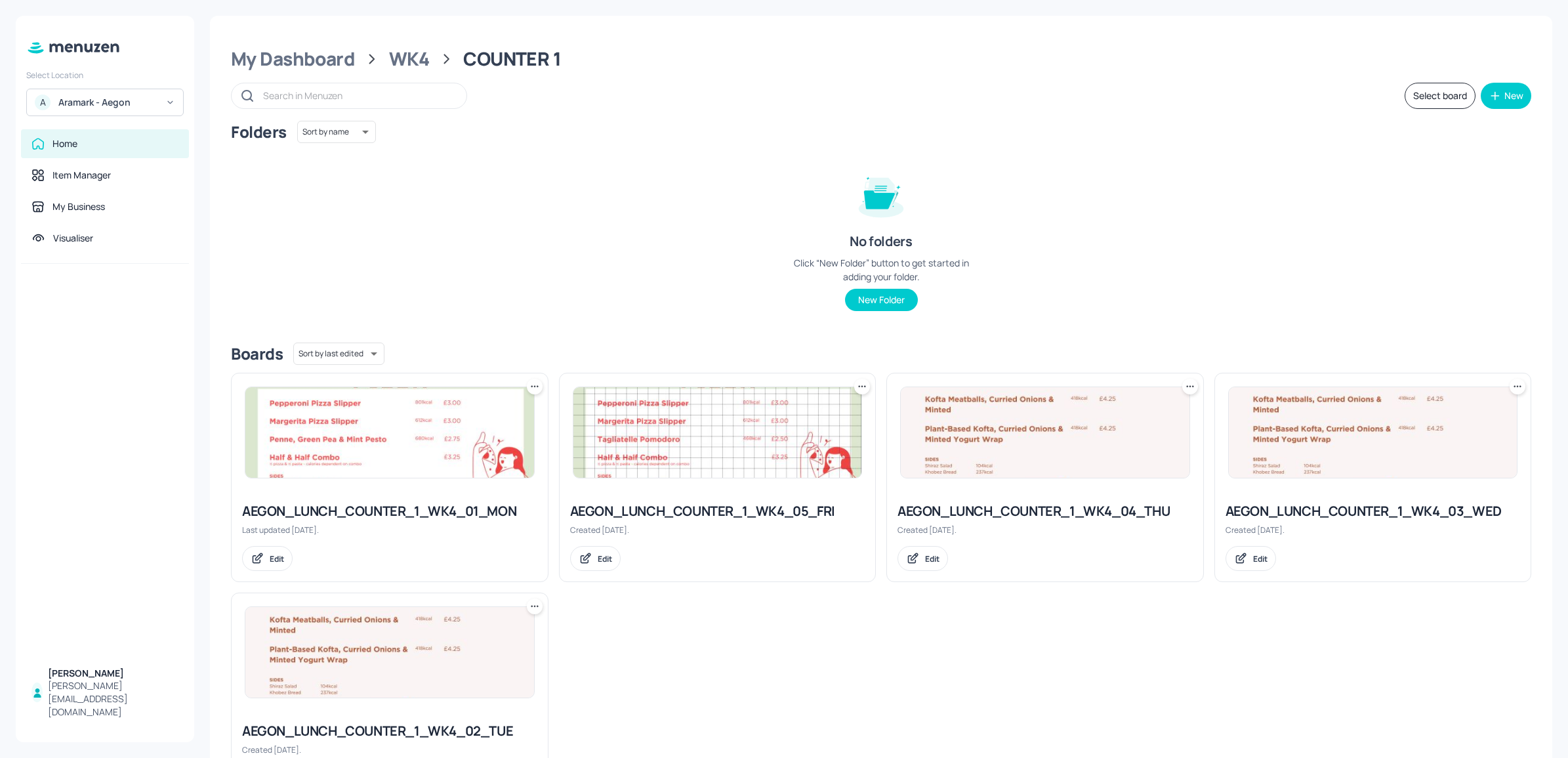
click at [1339, 398] on img at bounding box center [1373, 432] width 289 height 90
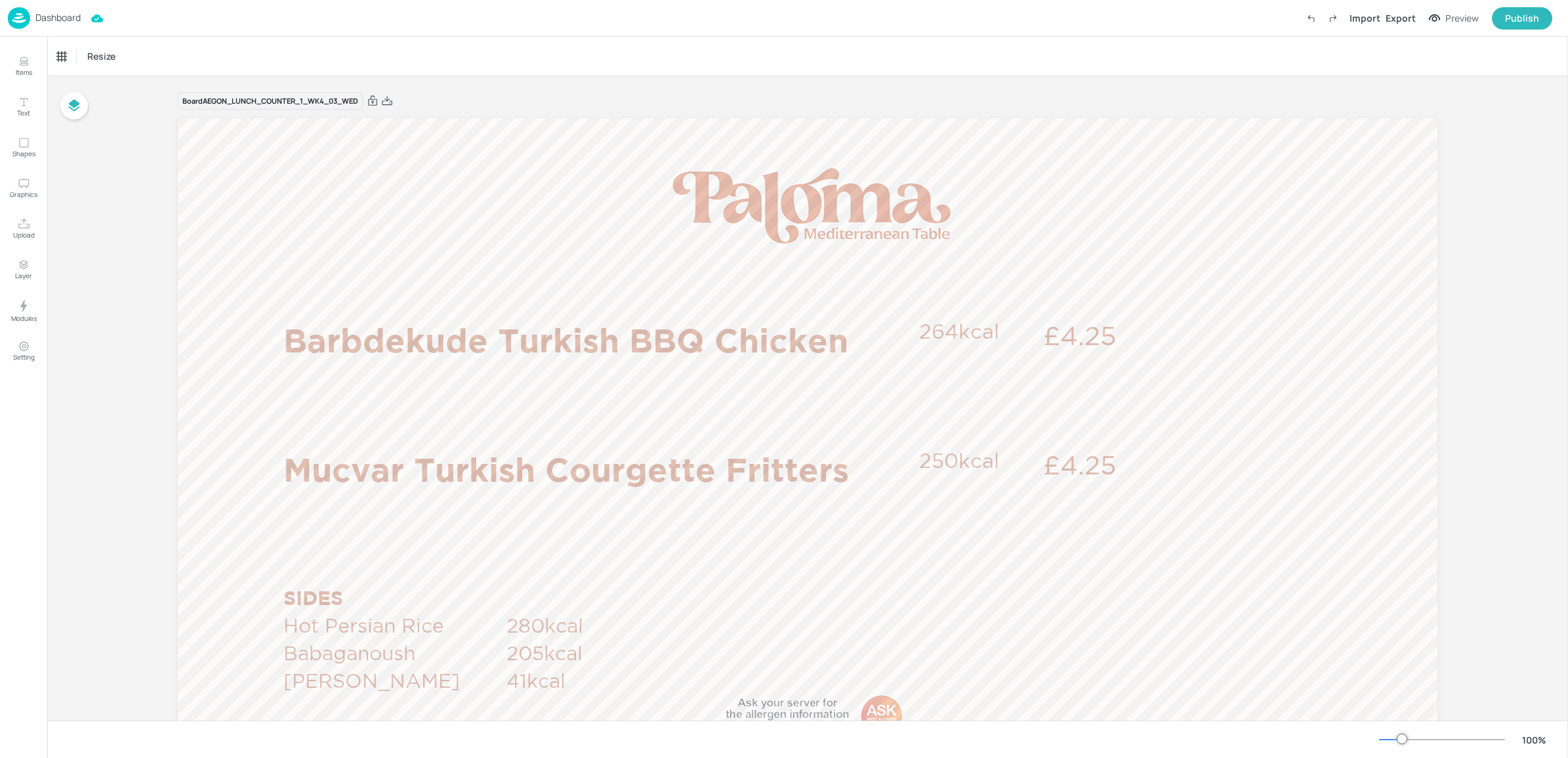
click at [59, 15] on p "Dashboard" at bounding box center [58, 17] width 45 height 9
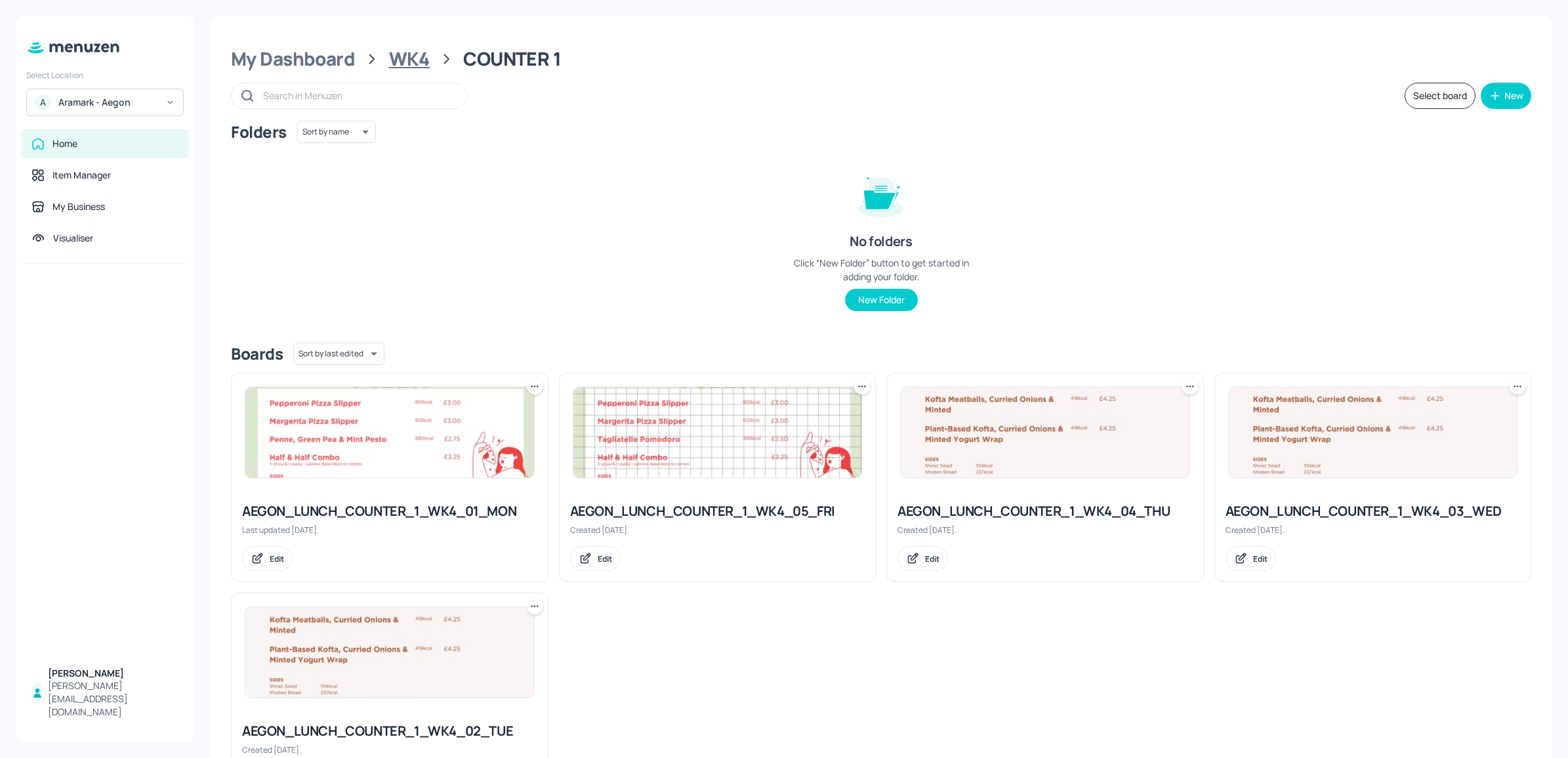
click at [413, 59] on div "WK4" at bounding box center [409, 59] width 41 height 23
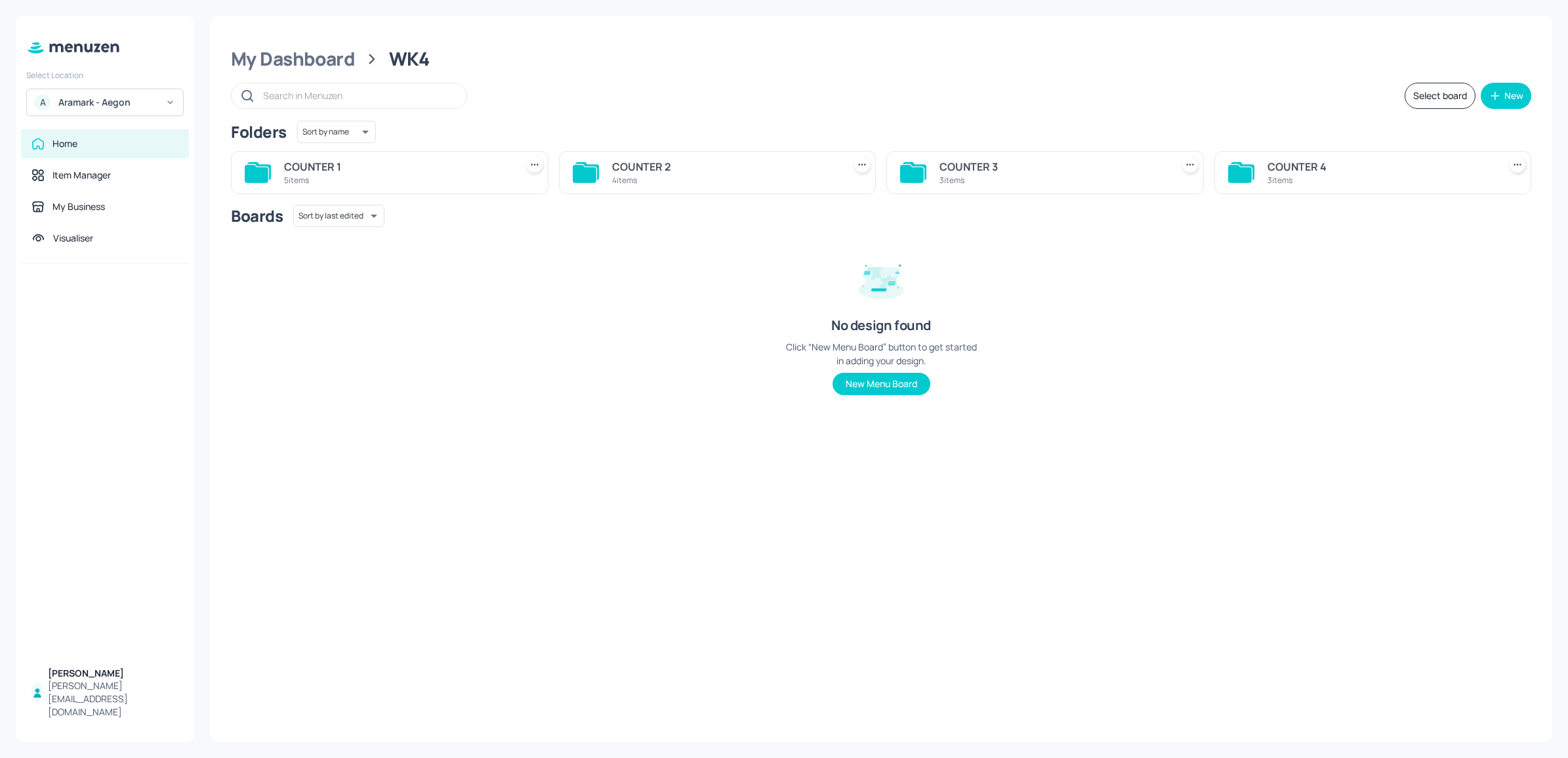
click at [1363, 184] on div "3 items" at bounding box center [1381, 180] width 227 height 11
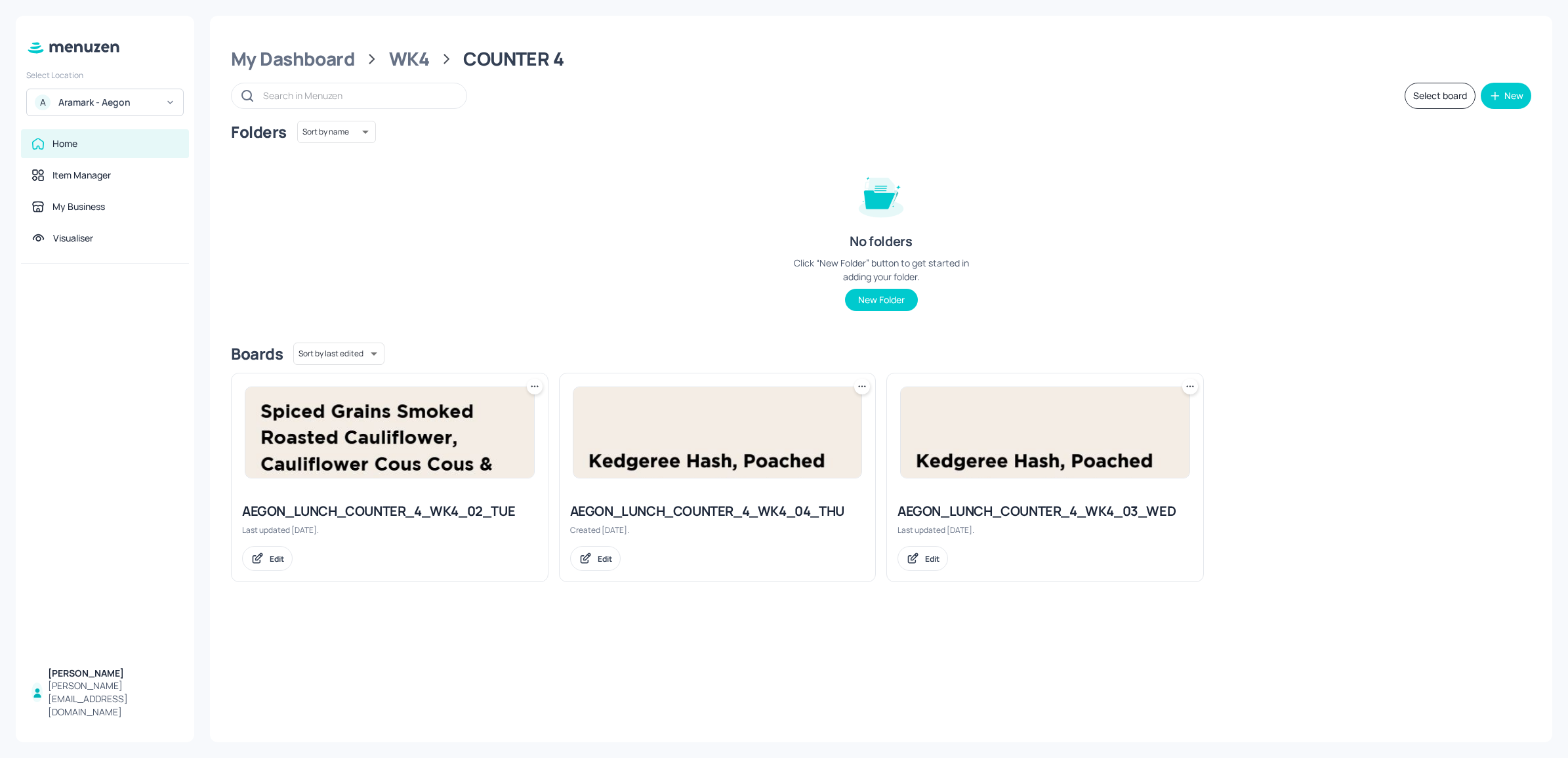
click at [1033, 442] on img at bounding box center [1045, 432] width 289 height 90
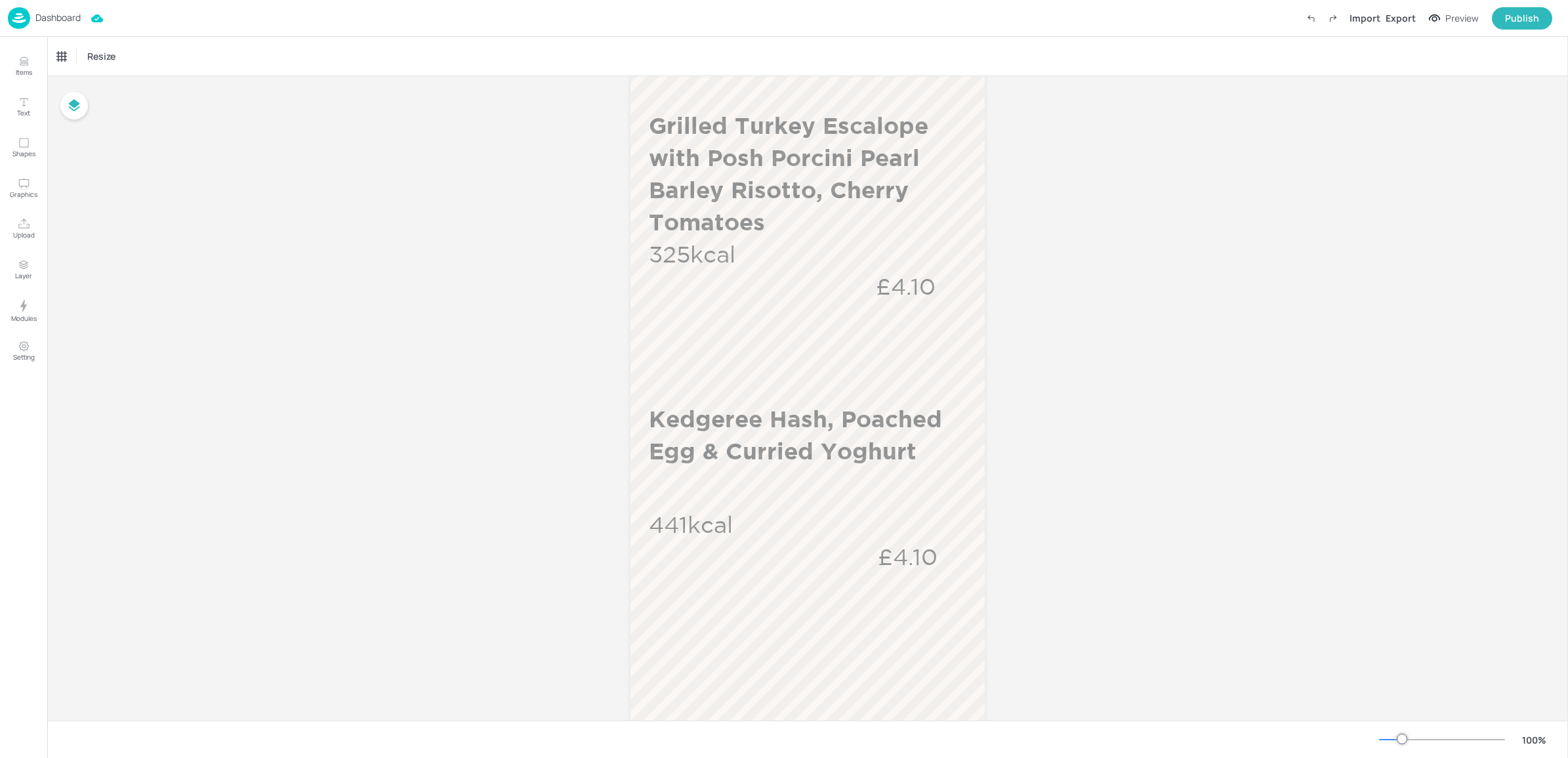
scroll to position [377, 0]
click at [1114, 394] on div "Board AEGON_LUNCH_COUNTER_4_WK4_03_WED Kedgeree Hash, Poached Egg & Curried Yog…" at bounding box center [807, 367] width 1521 height 1335
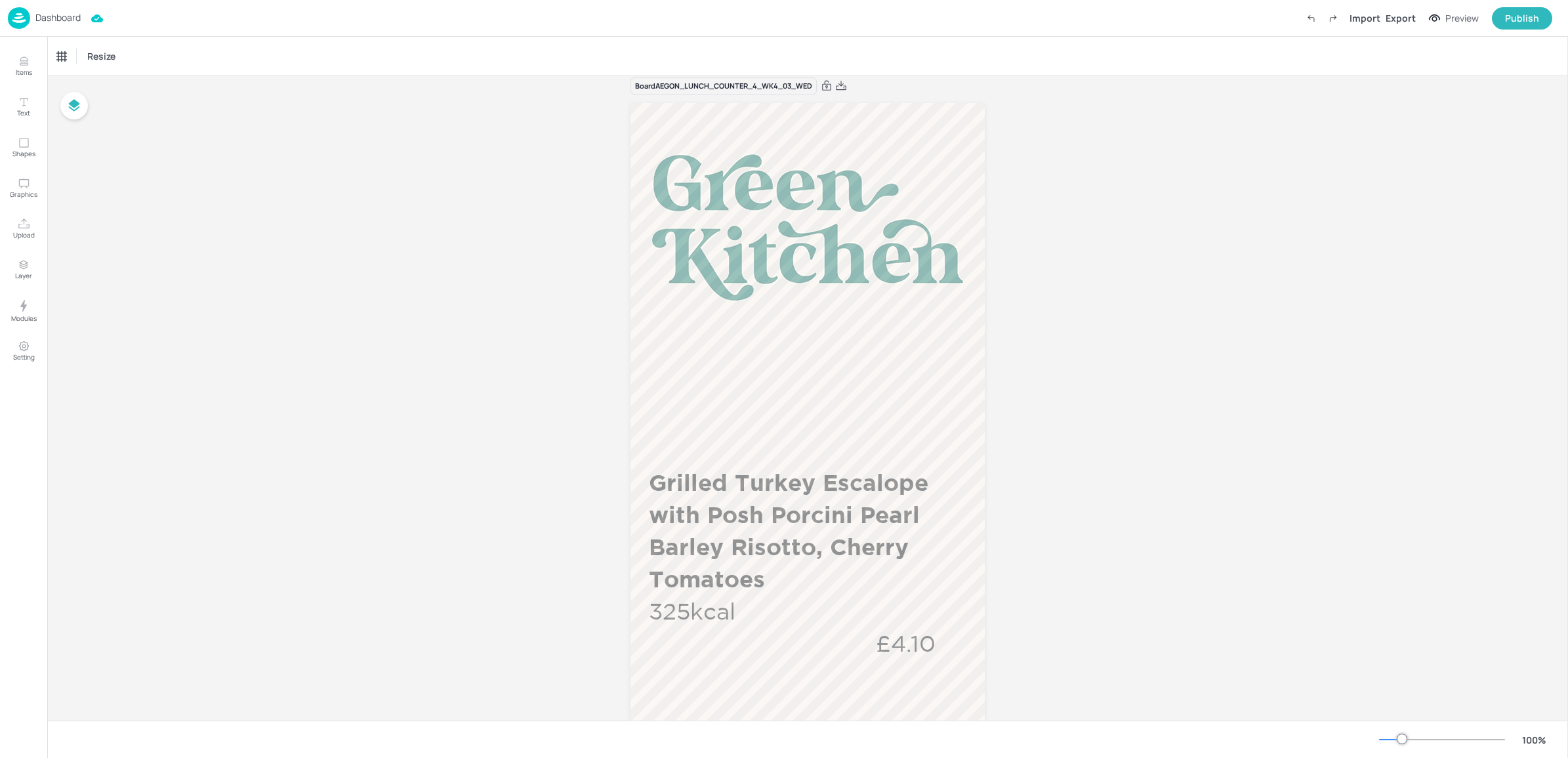
scroll to position [0, 0]
